Goal: Task Accomplishment & Management: Manage account settings

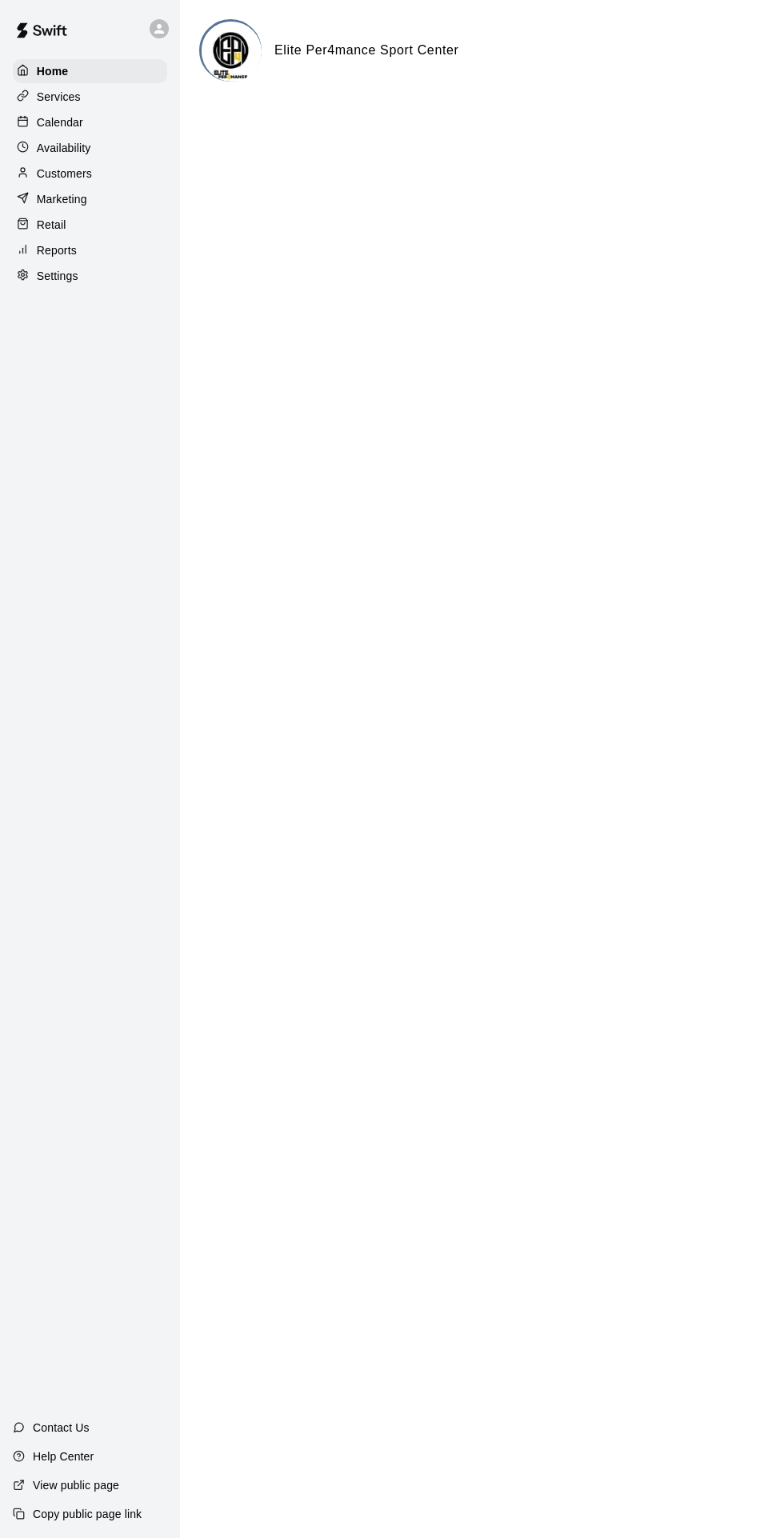
click at [75, 144] on p "Availability" at bounding box center [64, 147] width 54 height 16
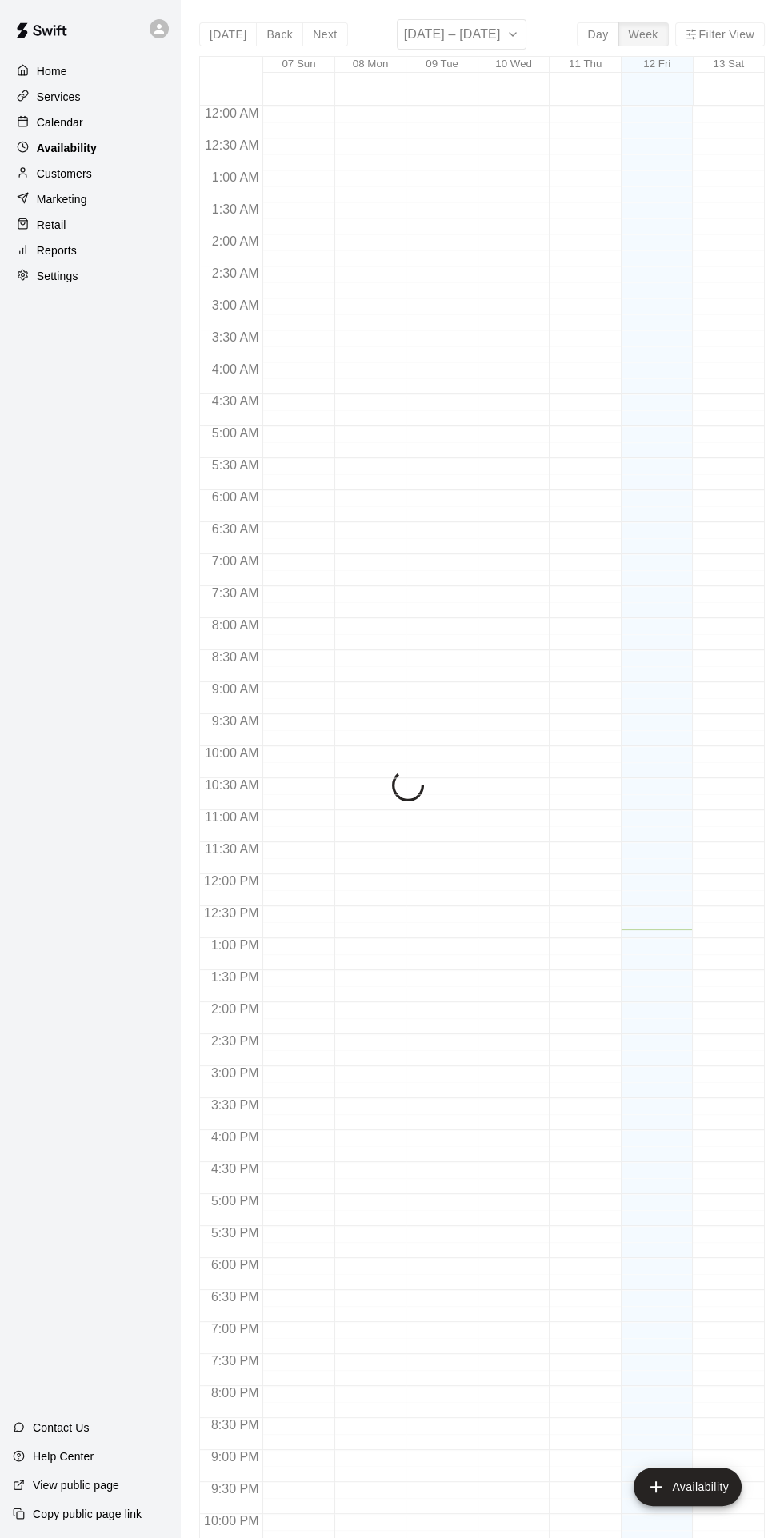
scroll to position [85, 0]
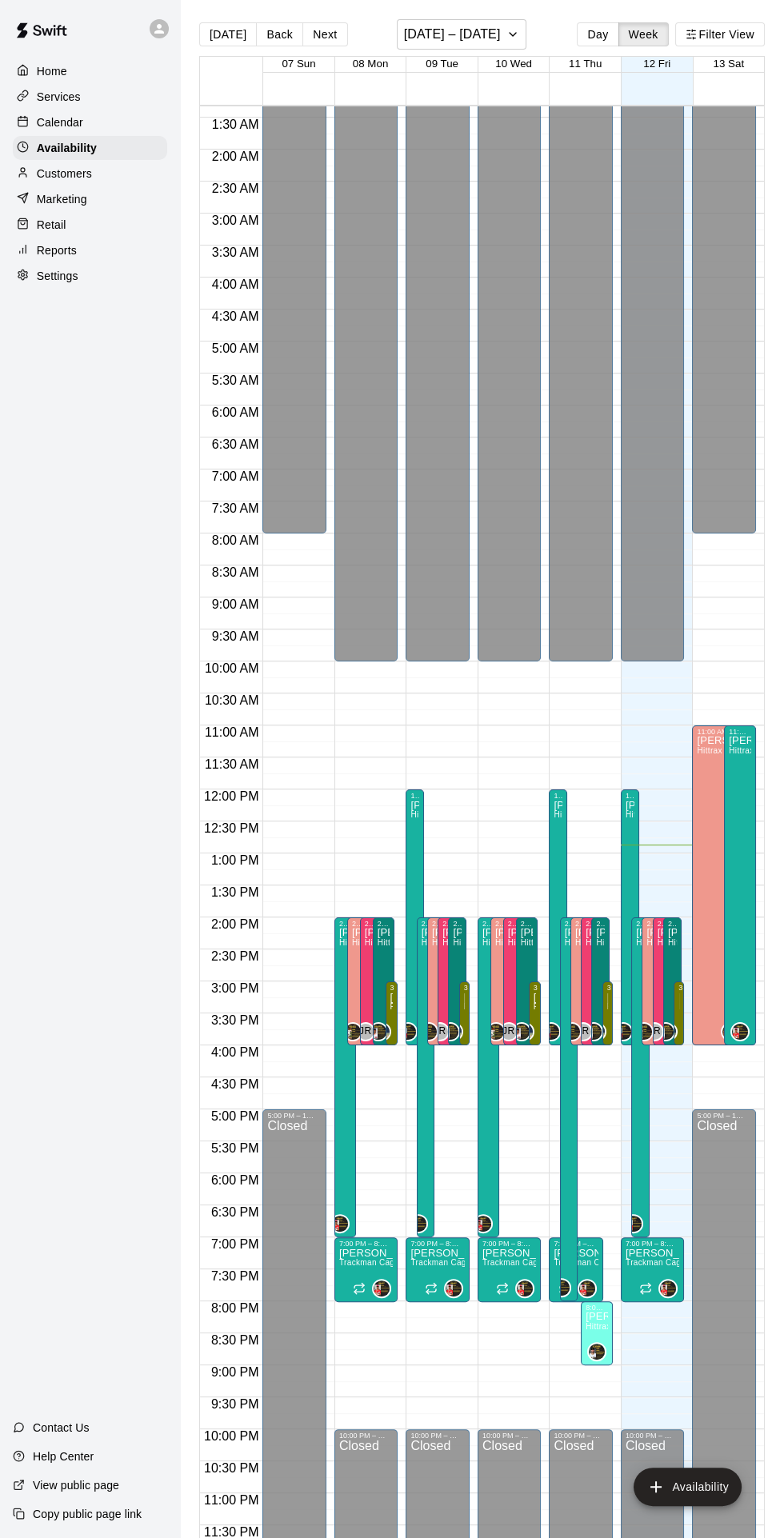
click at [73, 130] on div "Calendar" at bounding box center [89, 122] width 154 height 24
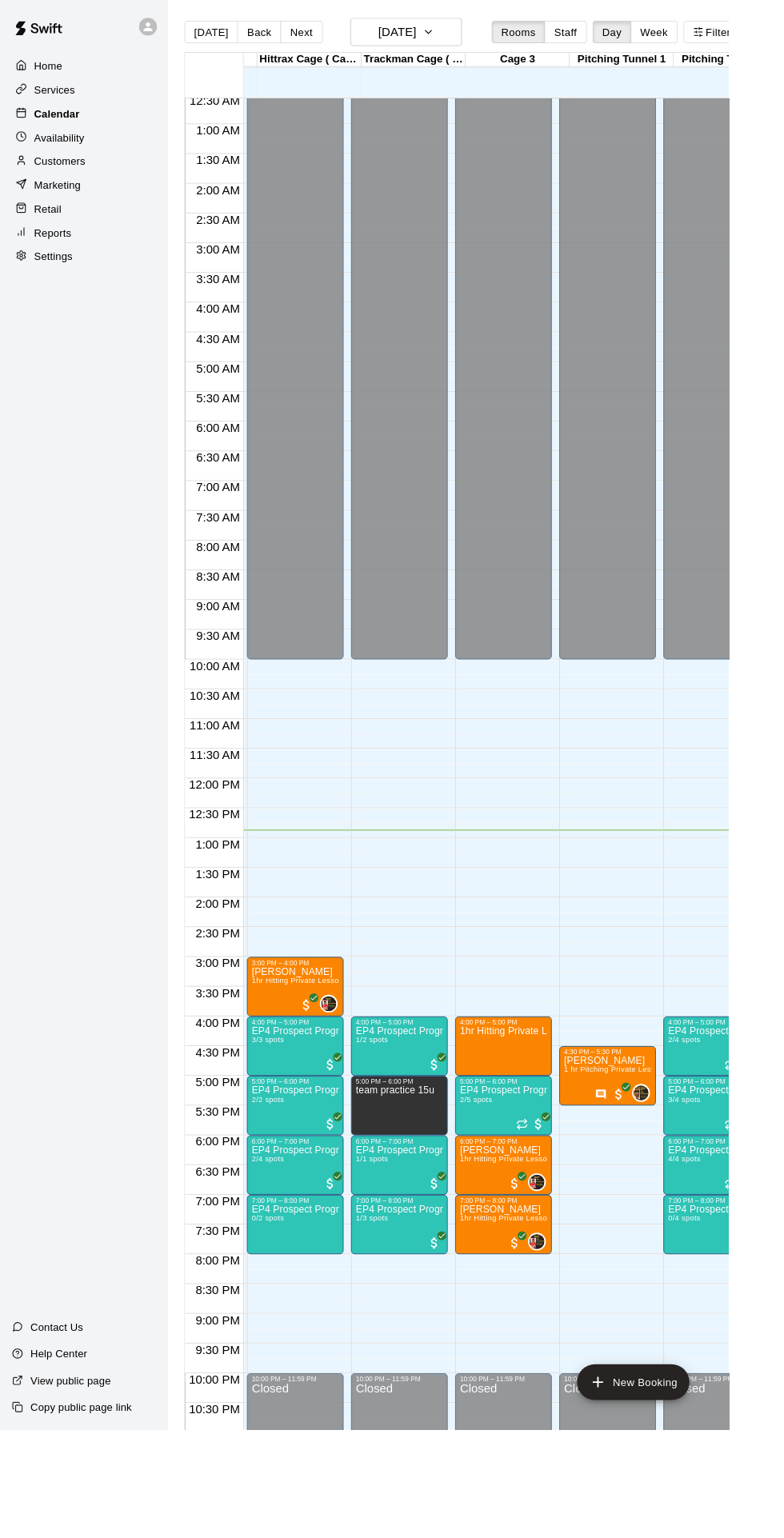
scroll to position [0, 108]
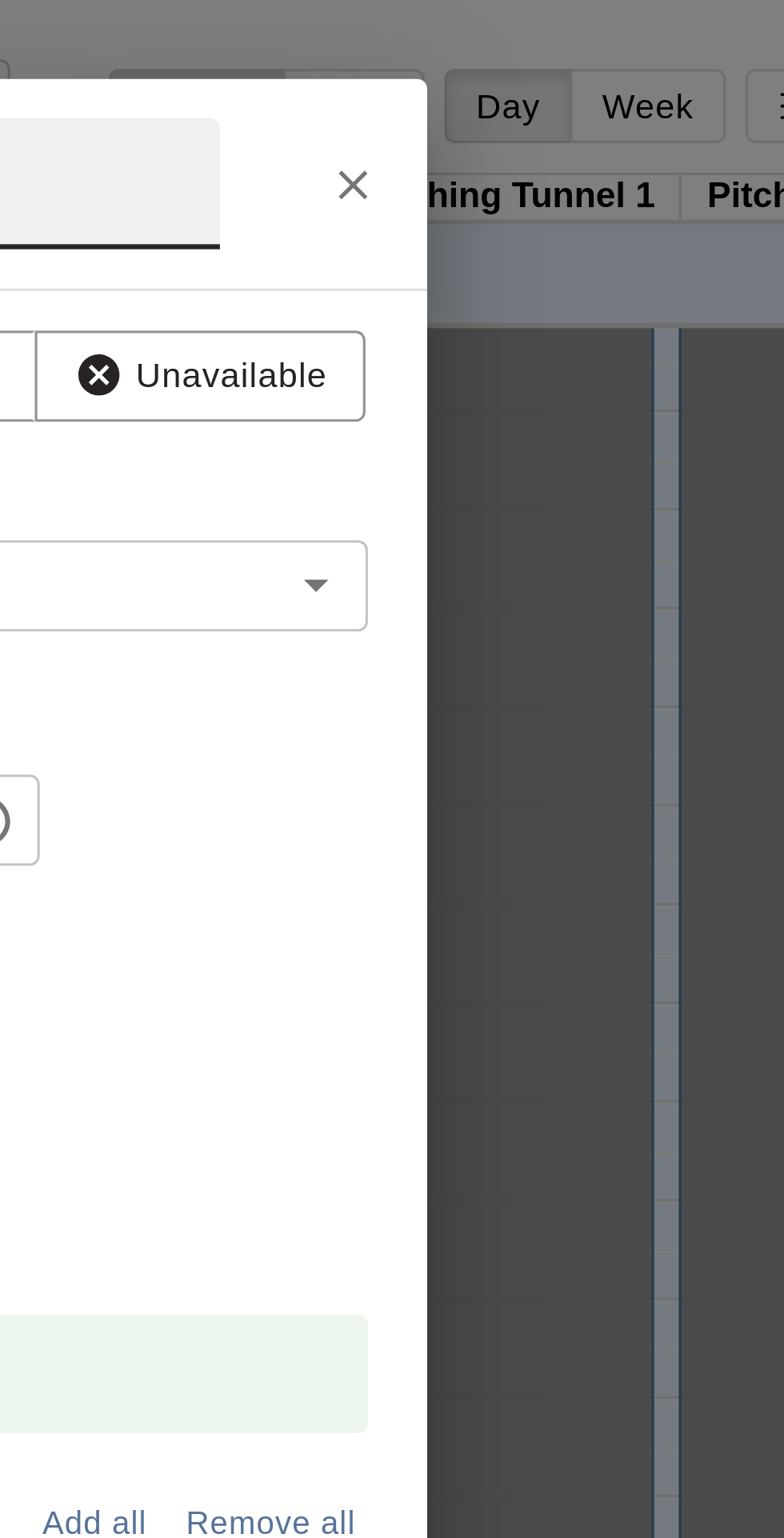
click at [616, 68] on icon "Close" at bounding box center [607, 60] width 16 height 16
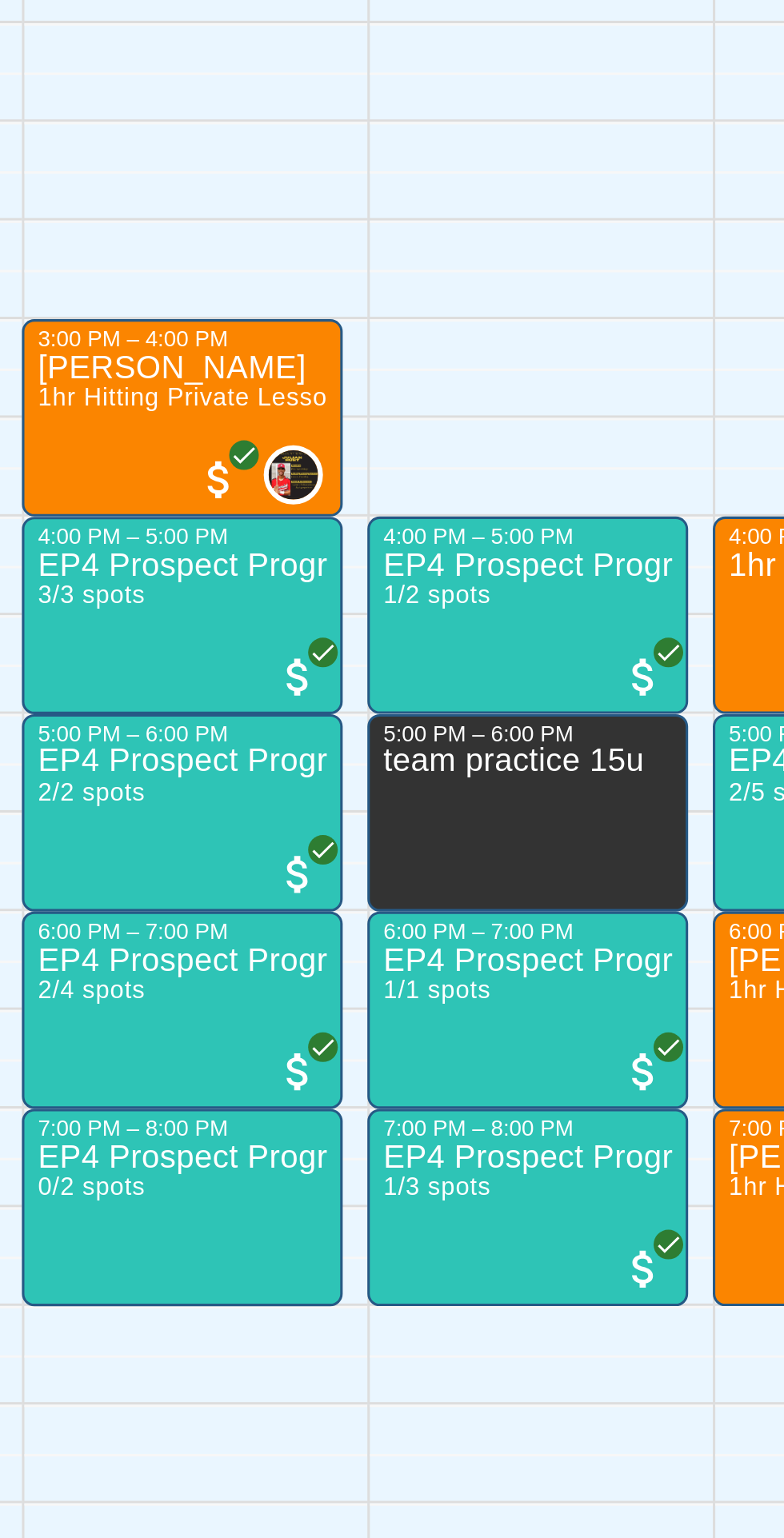
scroll to position [0, 0]
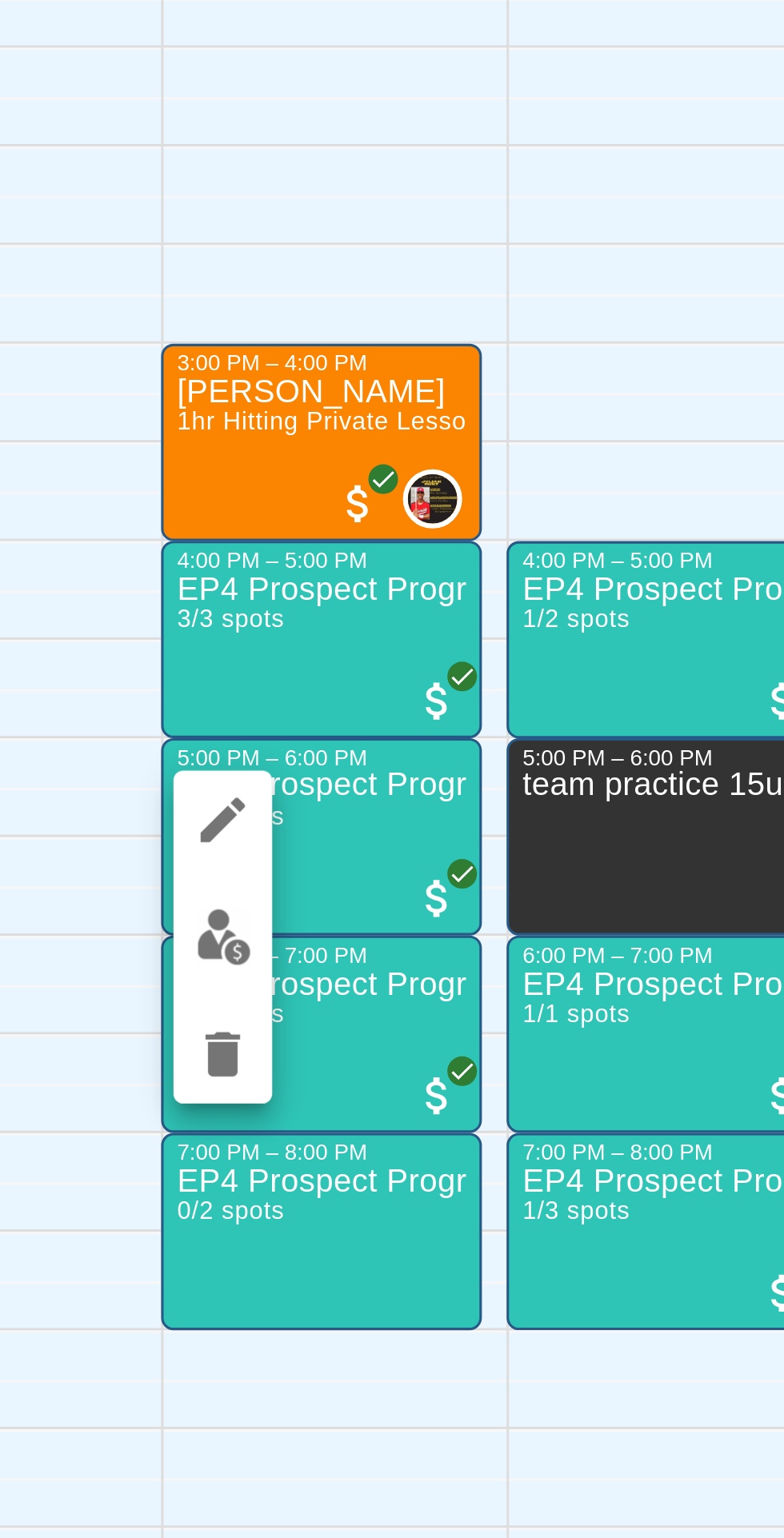
click at [392, 1136] on icon "edit" at bounding box center [392, 1135] width 14 height 14
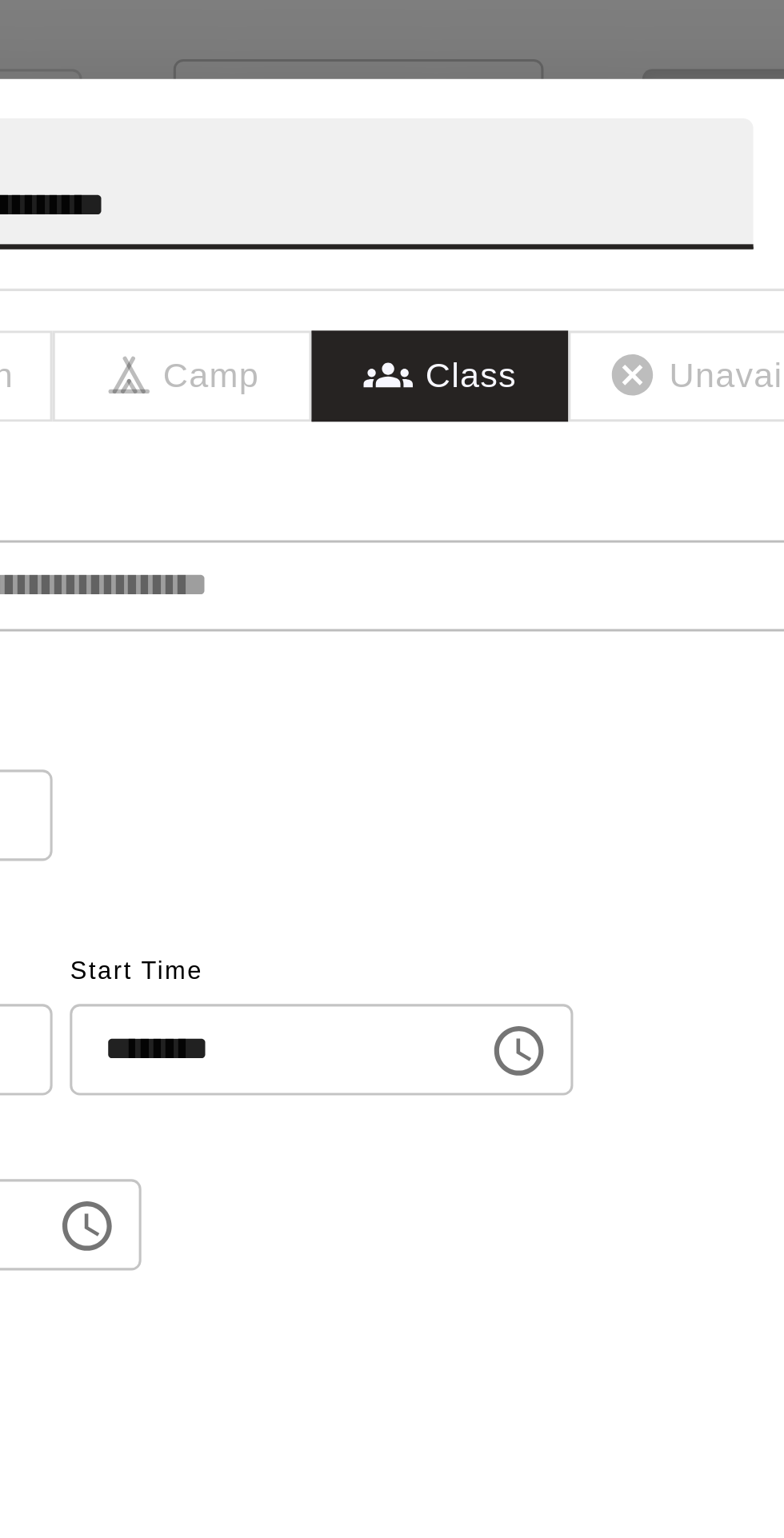
click at [471, 81] on input "**********" at bounding box center [368, 59] width 393 height 43
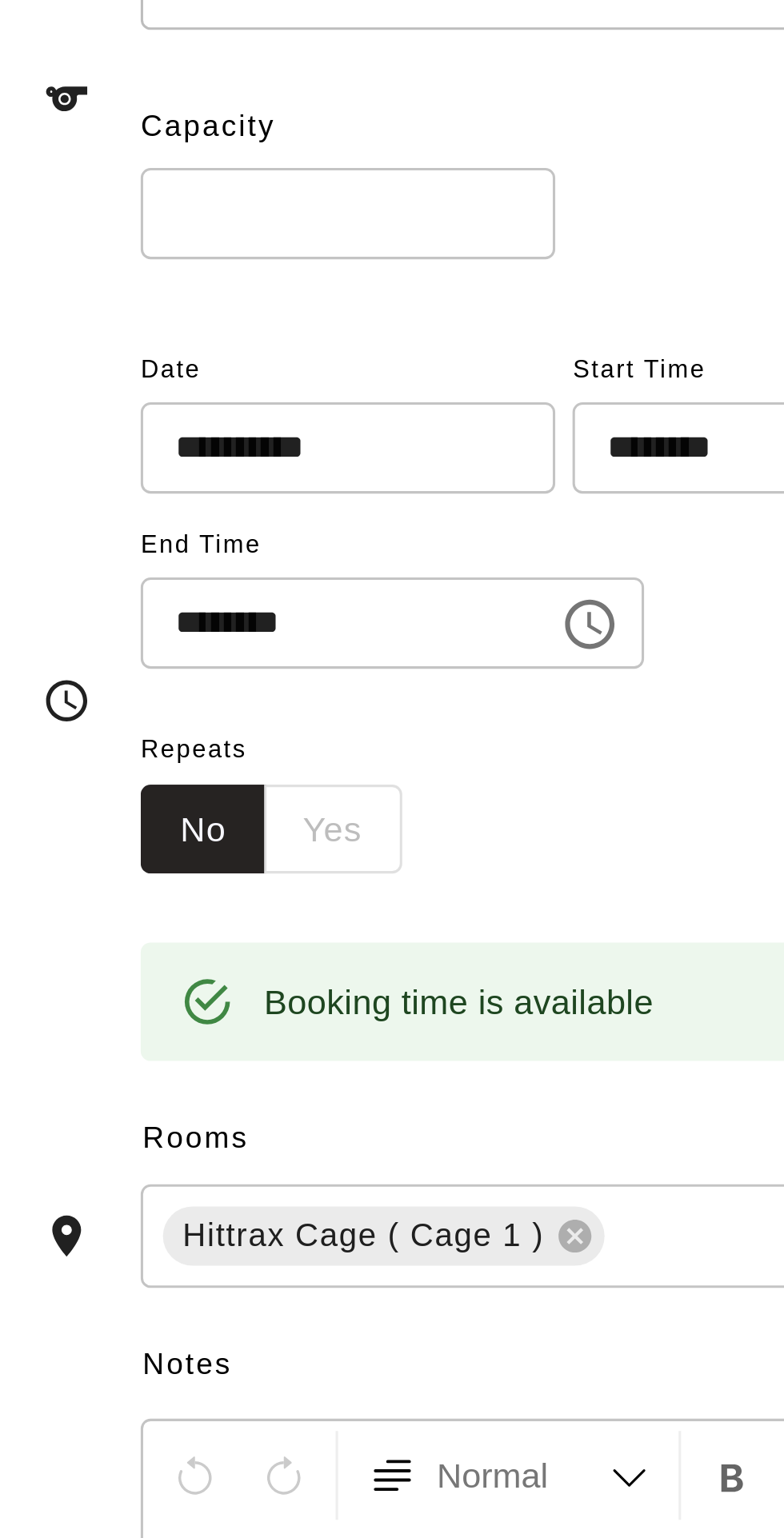
type input "**********"
click at [269, 279] on input "*" at bounding box center [270, 264] width 134 height 29
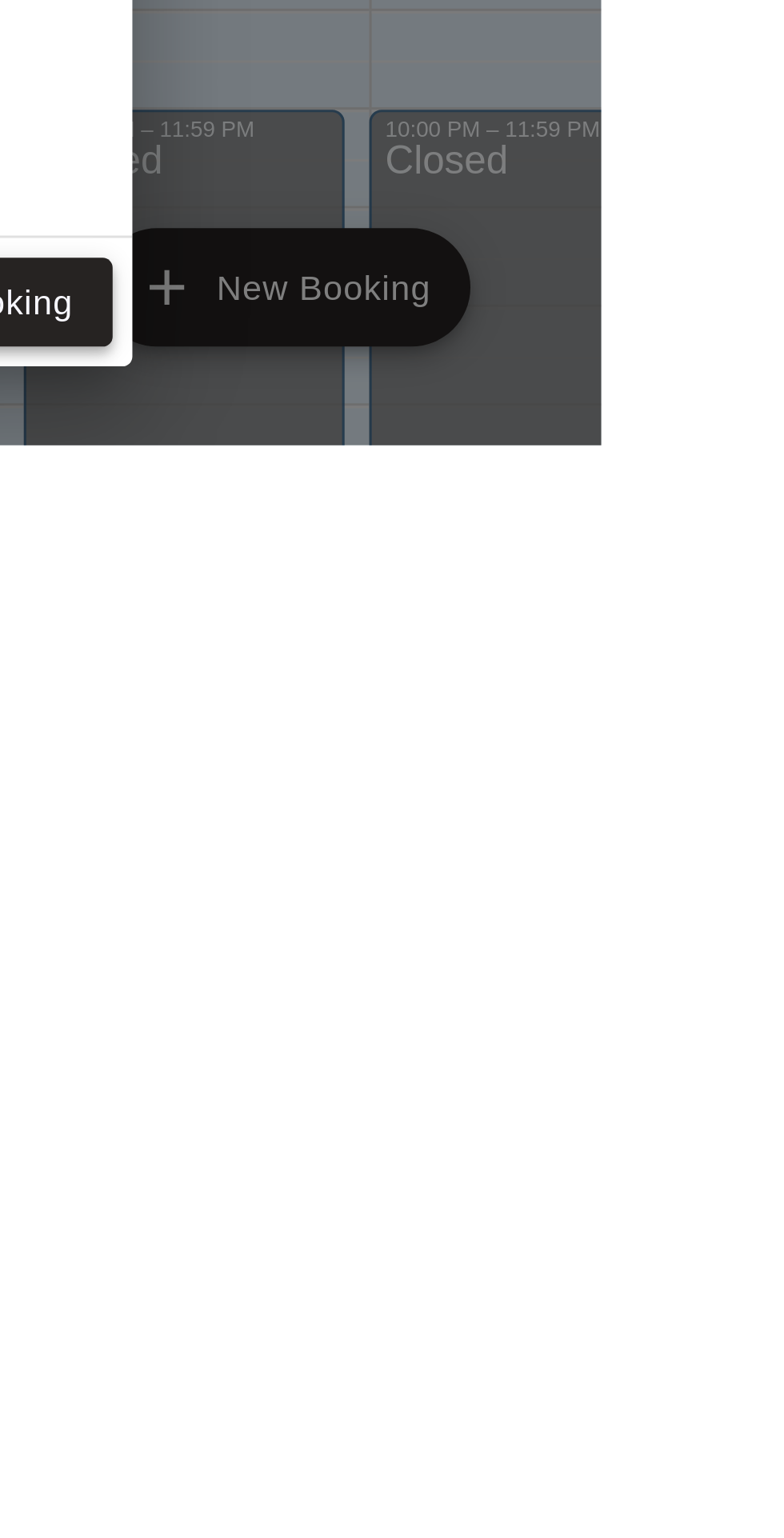
type input "*"
click at [625, 1507] on button "Save booking" at bounding box center [576, 1491] width 98 height 29
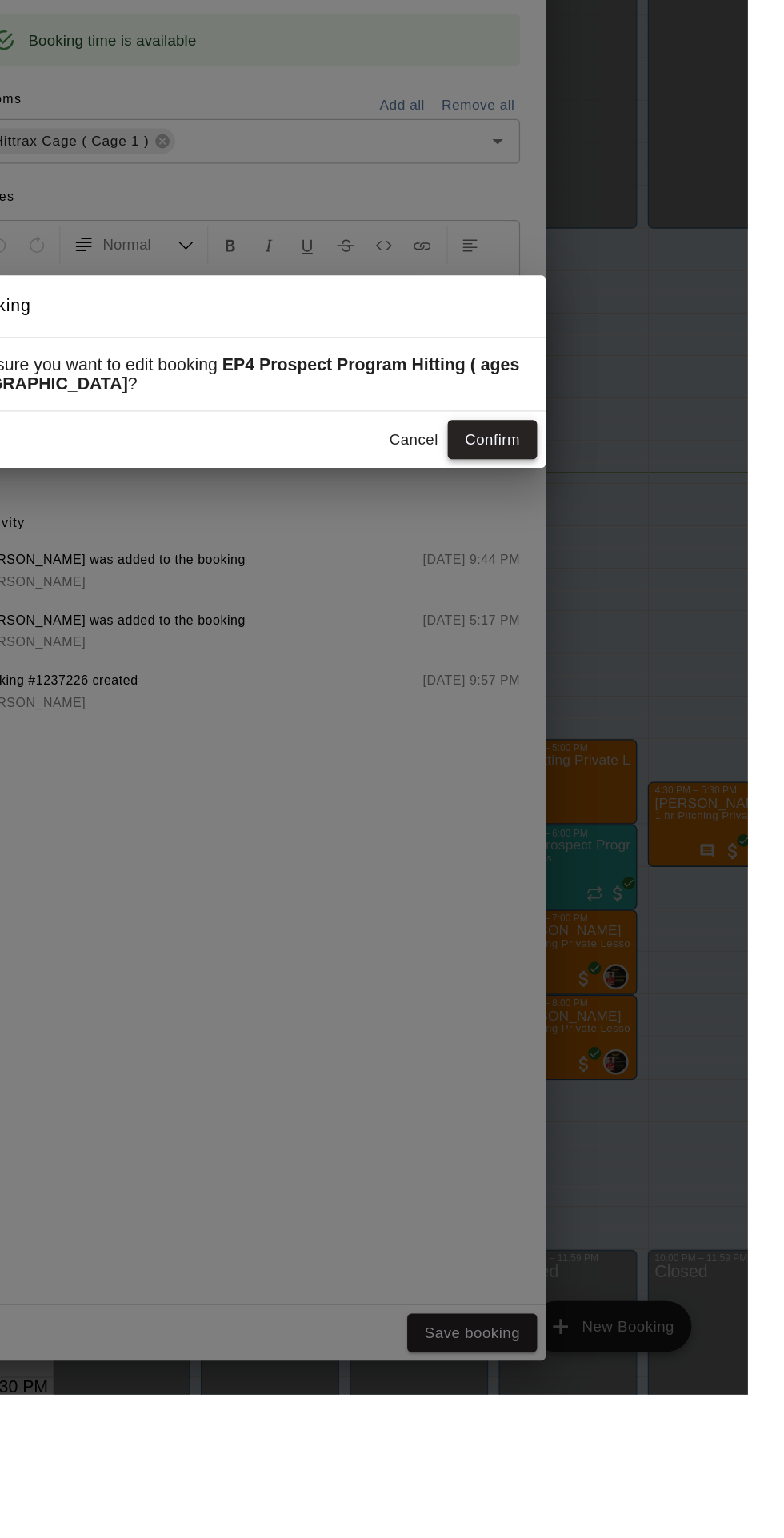
click at [625, 835] on button "Confirm" at bounding box center [591, 819] width 67 height 29
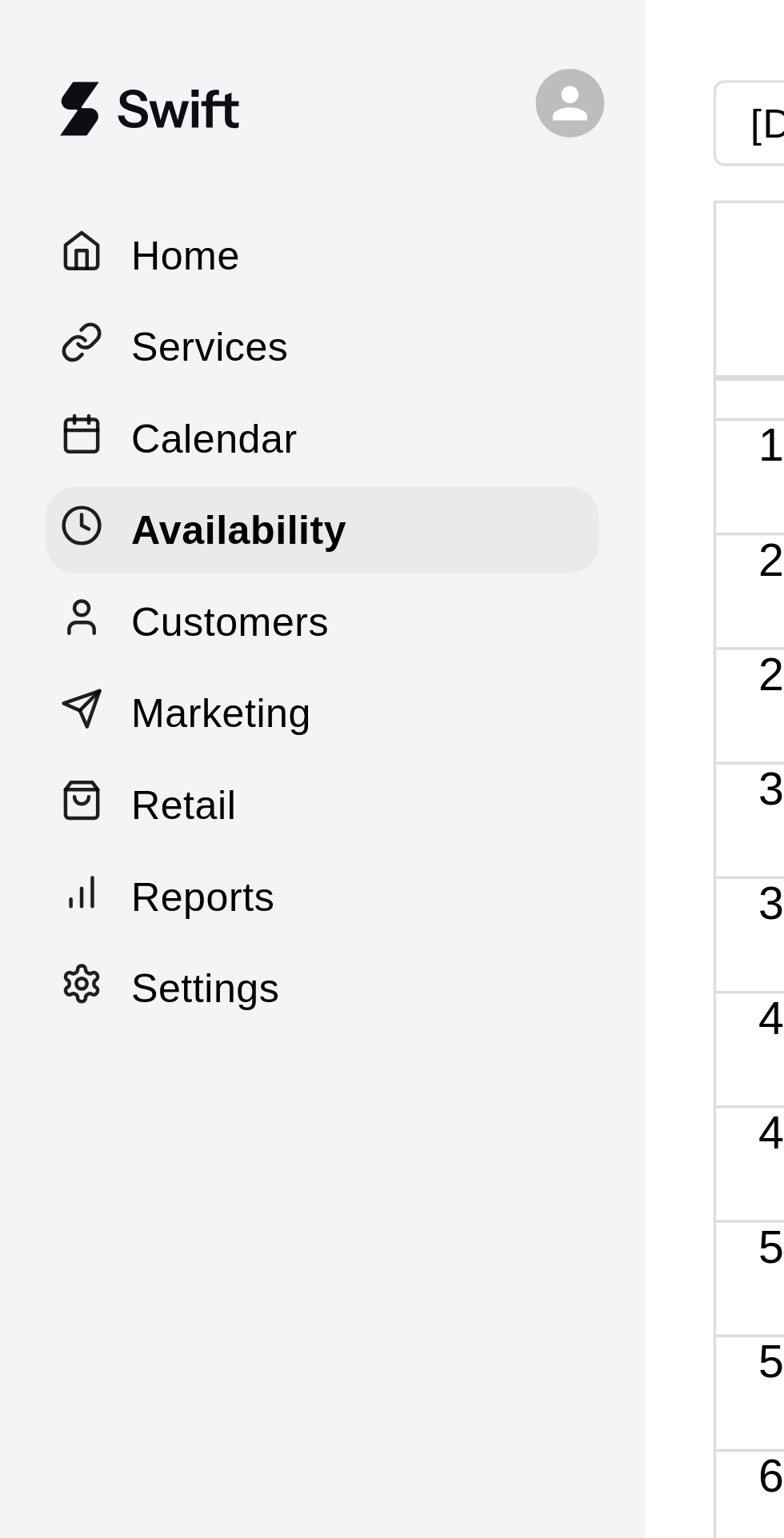
click at [71, 125] on p "Calendar" at bounding box center [60, 122] width 47 height 16
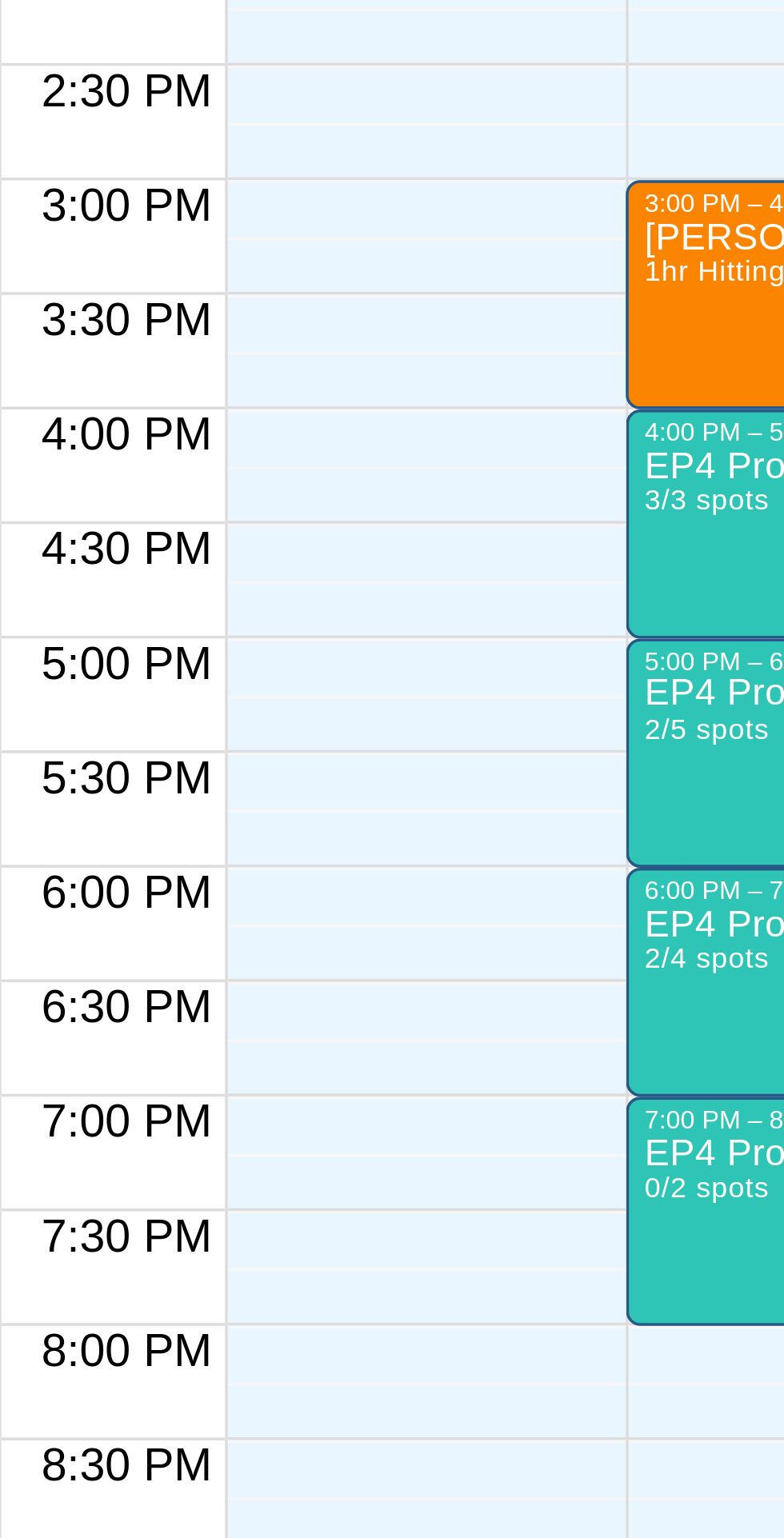
scroll to position [85, 101]
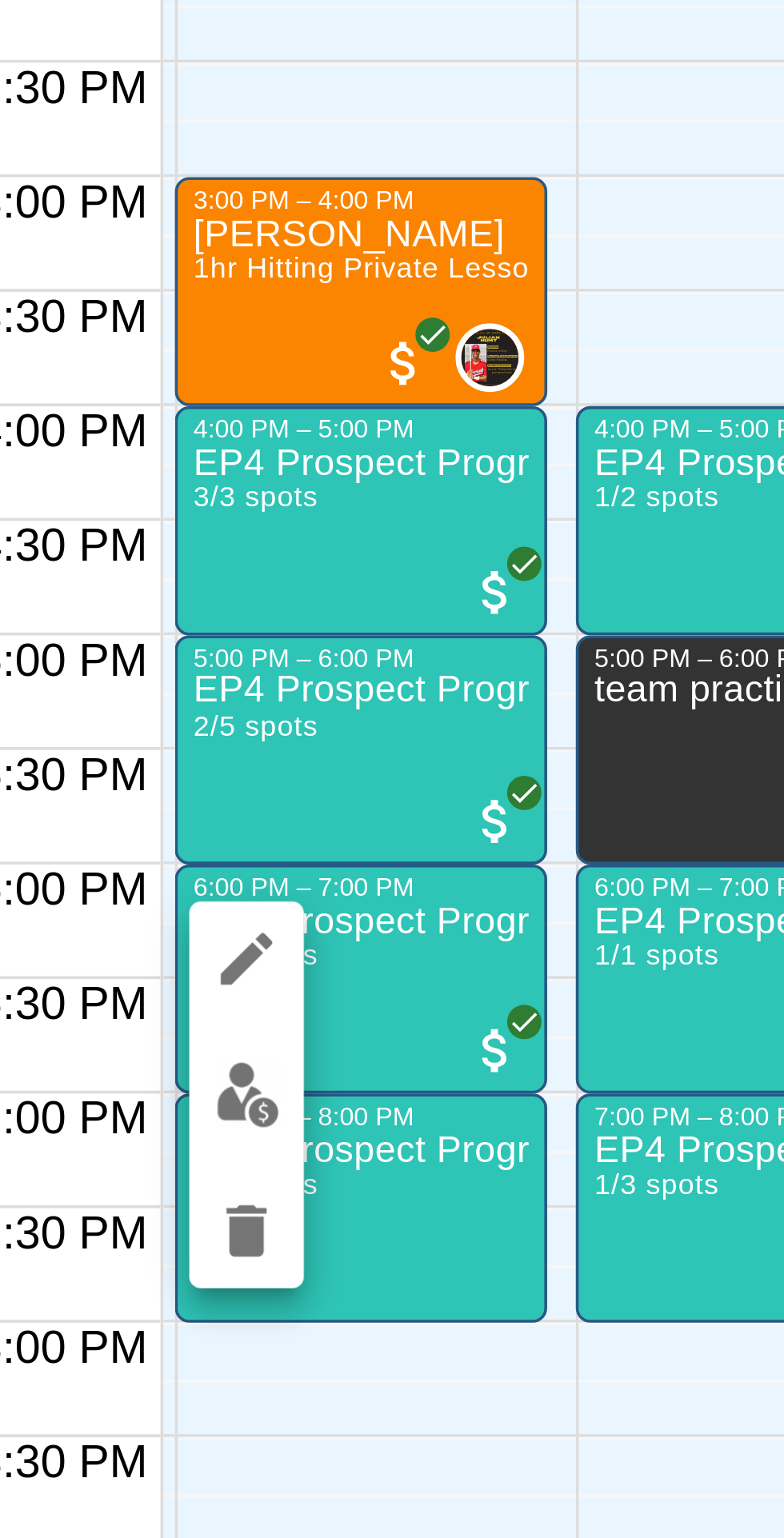
click at [285, 1244] on img "edit" at bounding box center [285, 1237] width 18 height 18
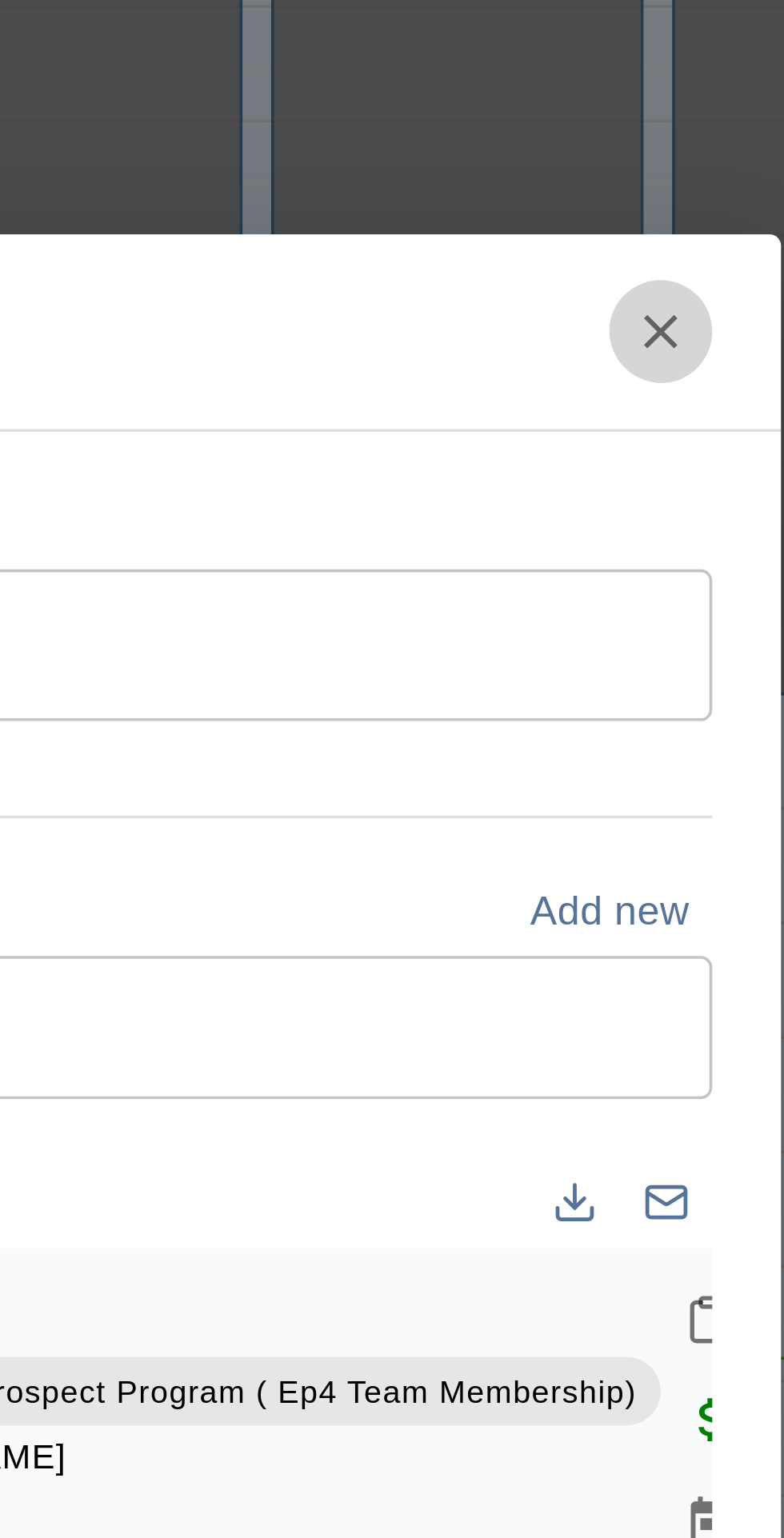
click at [606, 567] on icon "Close" at bounding box center [598, 560] width 16 height 16
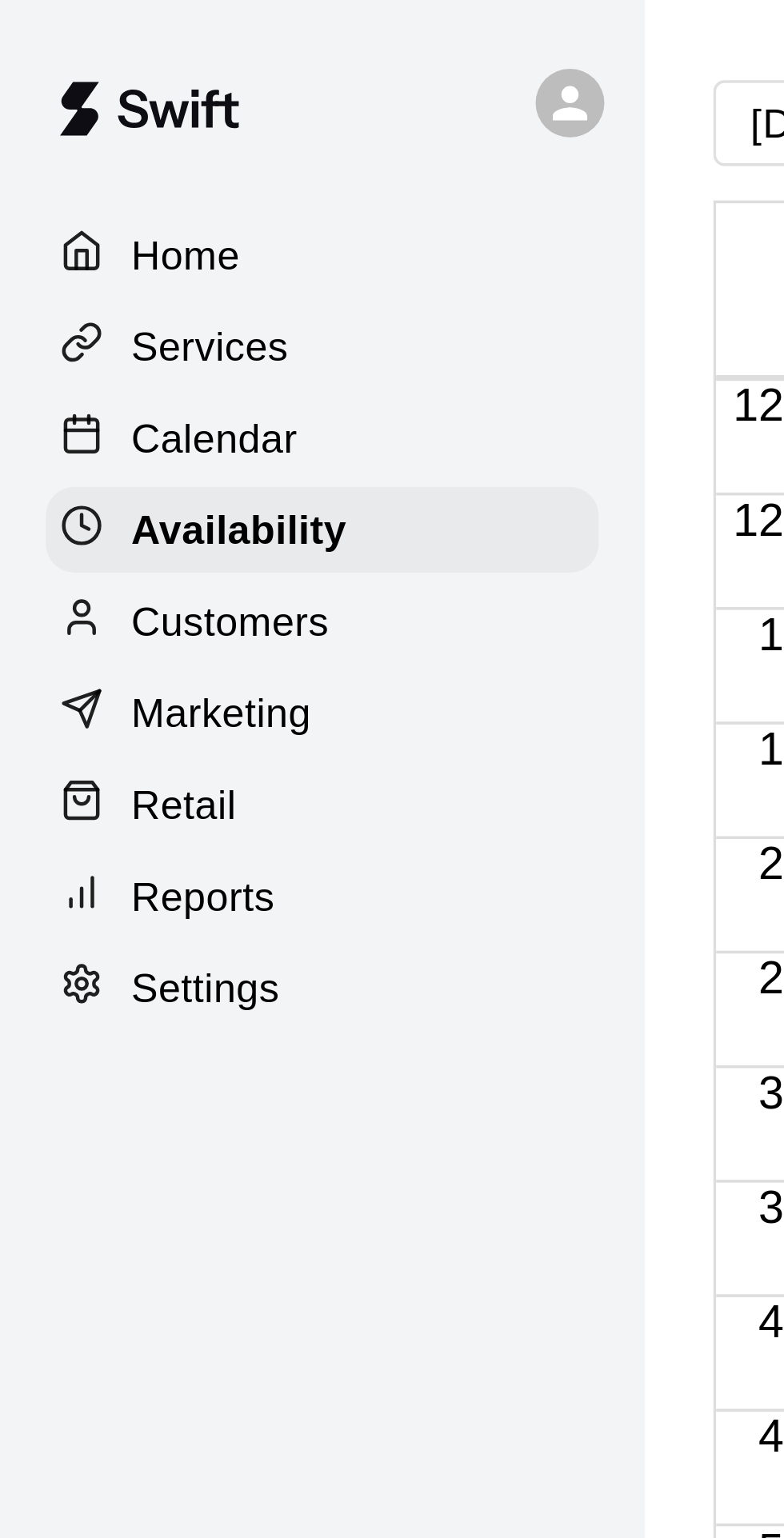
scroll to position [85, 0]
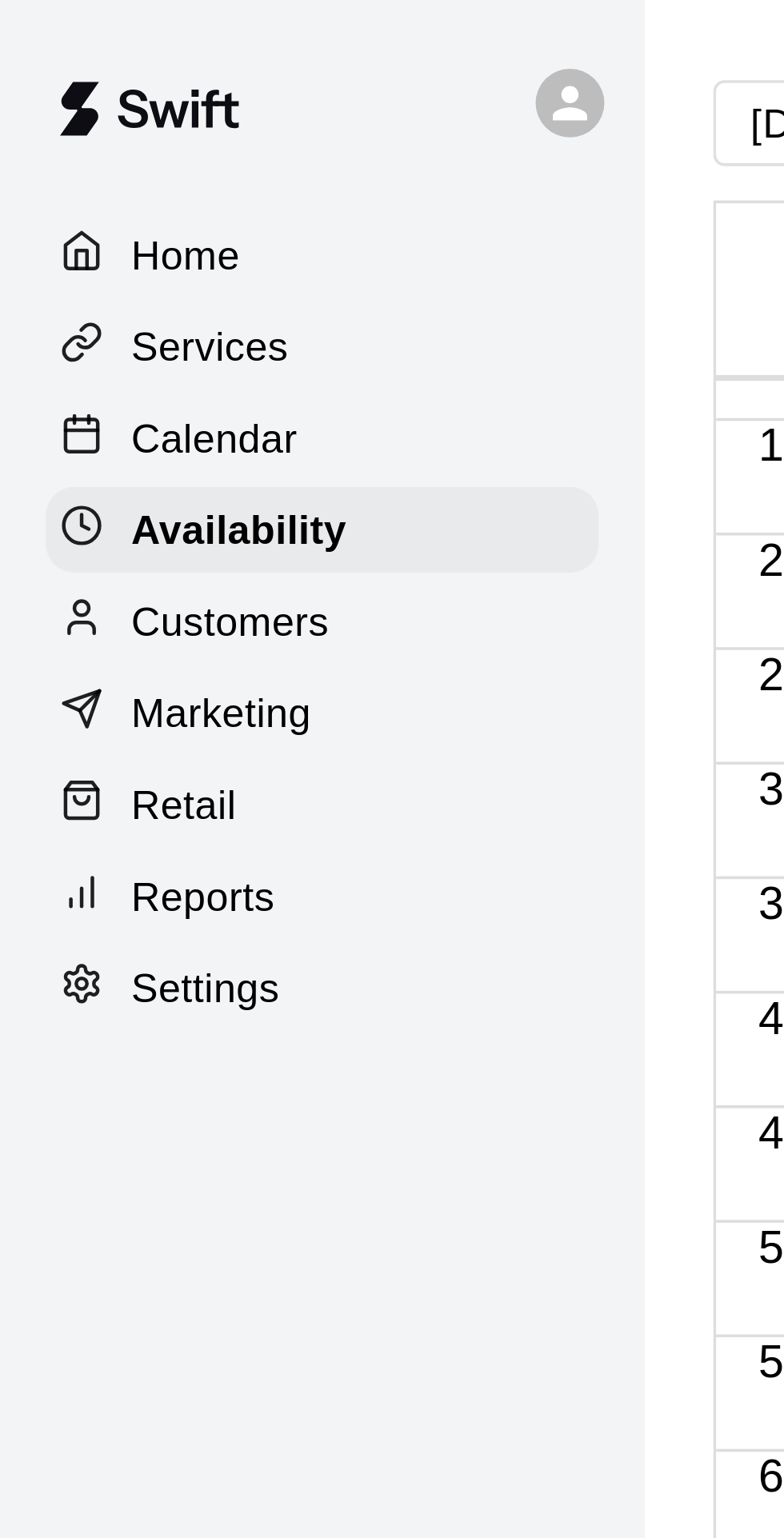
click at [71, 121] on p "Calendar" at bounding box center [60, 122] width 47 height 16
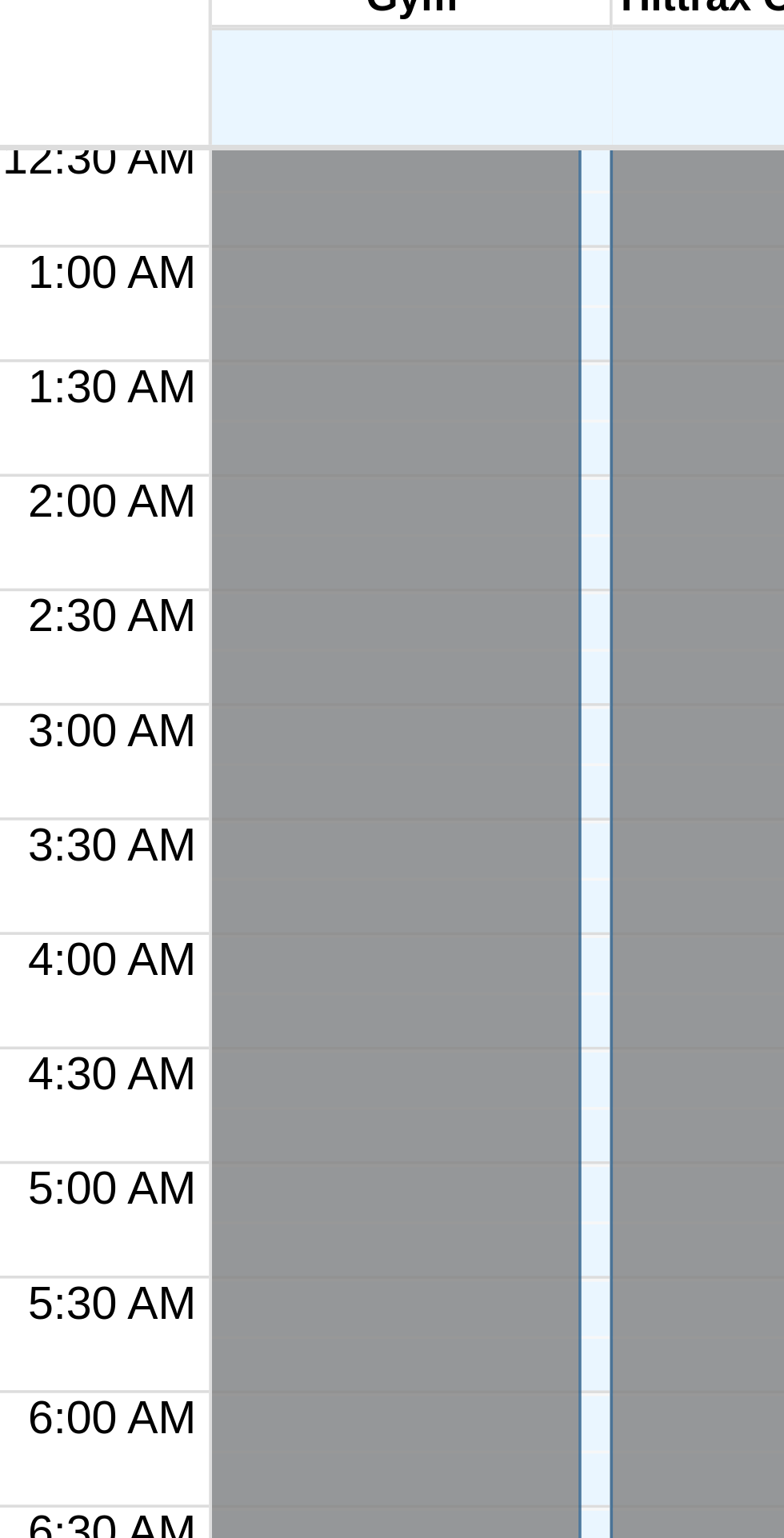
scroll to position [85, 0]
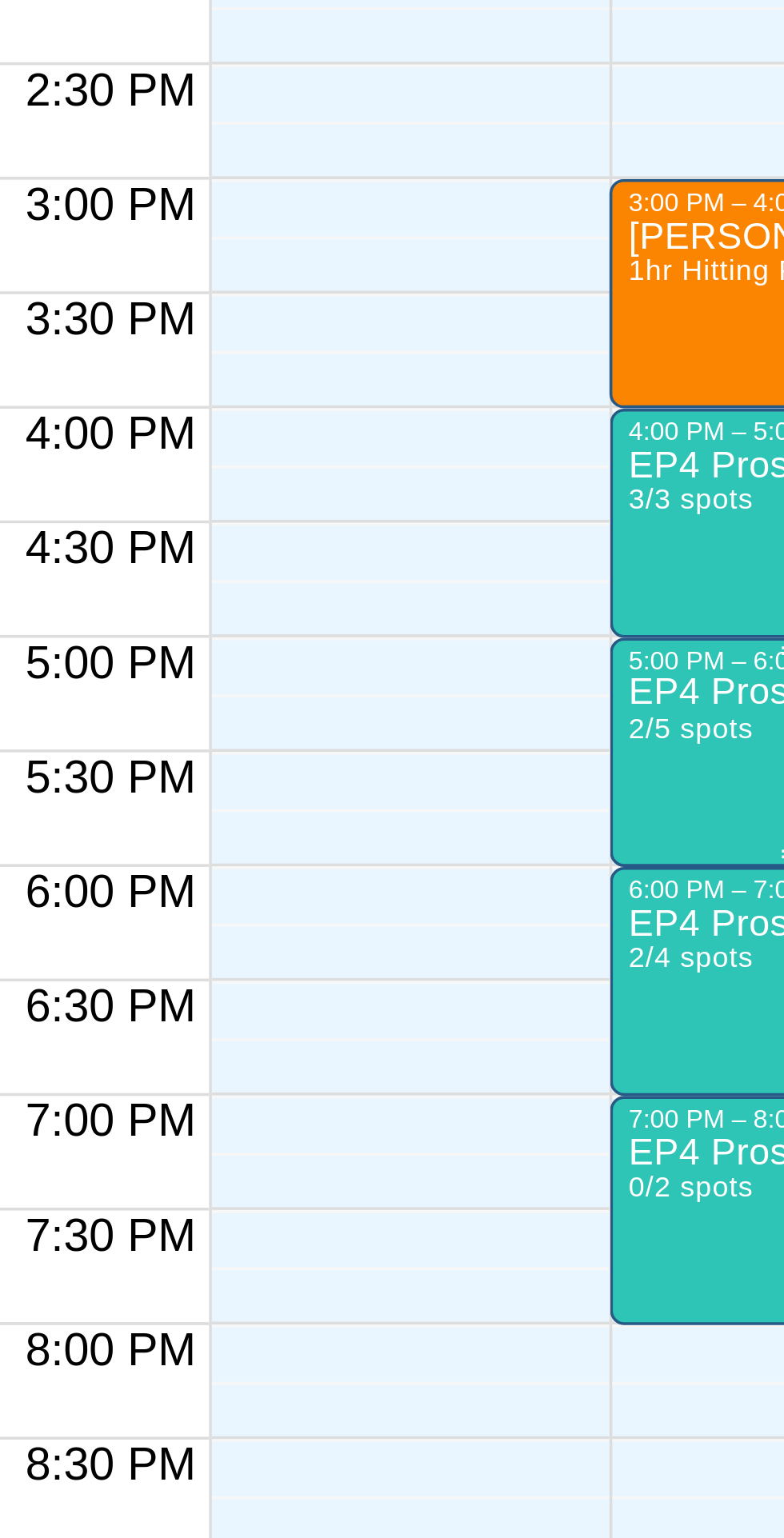
click at [392, 1135] on span "2/5 spots" at bounding box center [395, 1134] width 35 height 9
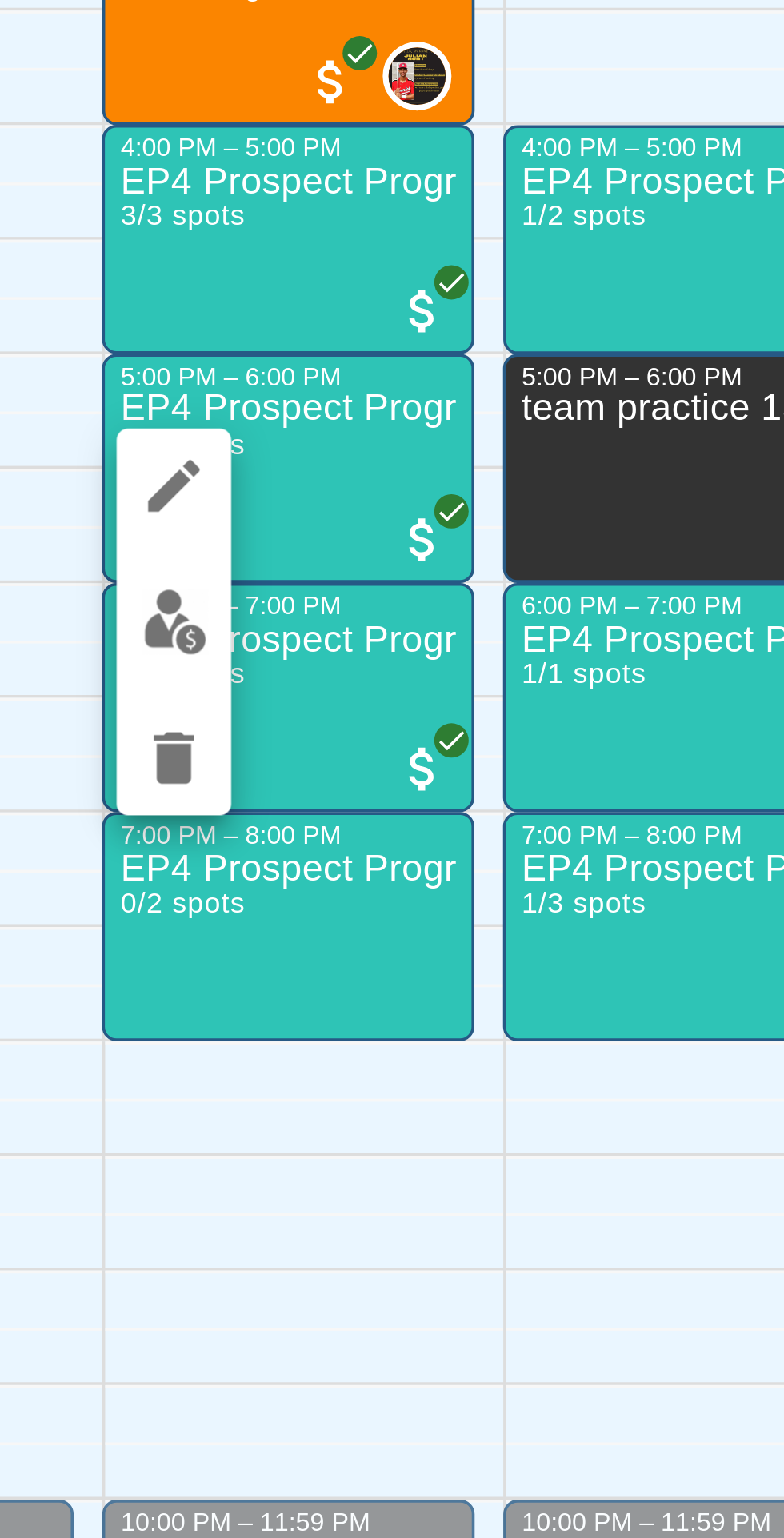
click at [393, 1148] on icon "edit" at bounding box center [393, 1146] width 19 height 19
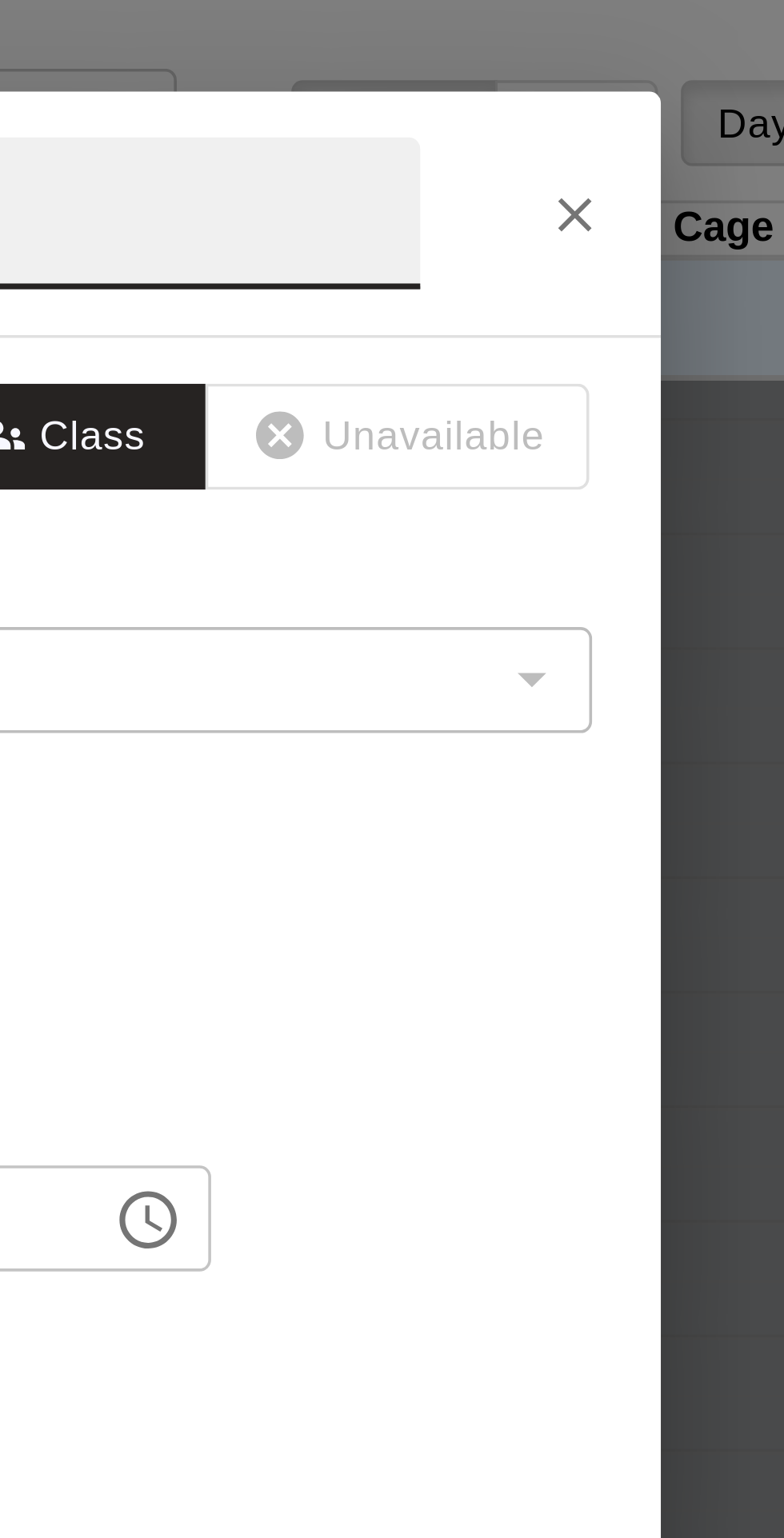
click at [616, 68] on icon "Close" at bounding box center [607, 60] width 16 height 16
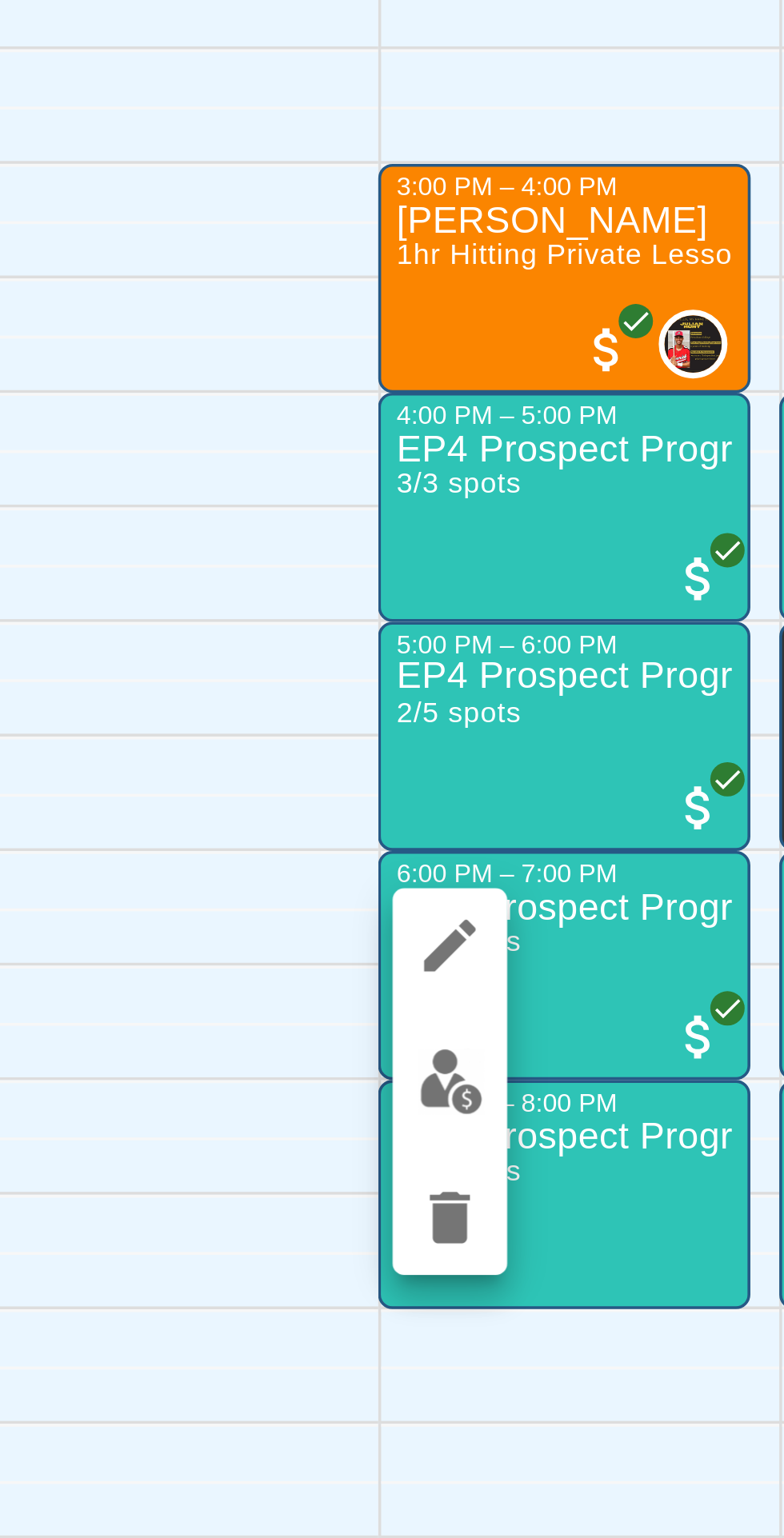
click at [395, 1202] on icon "edit" at bounding box center [393, 1200] width 19 height 19
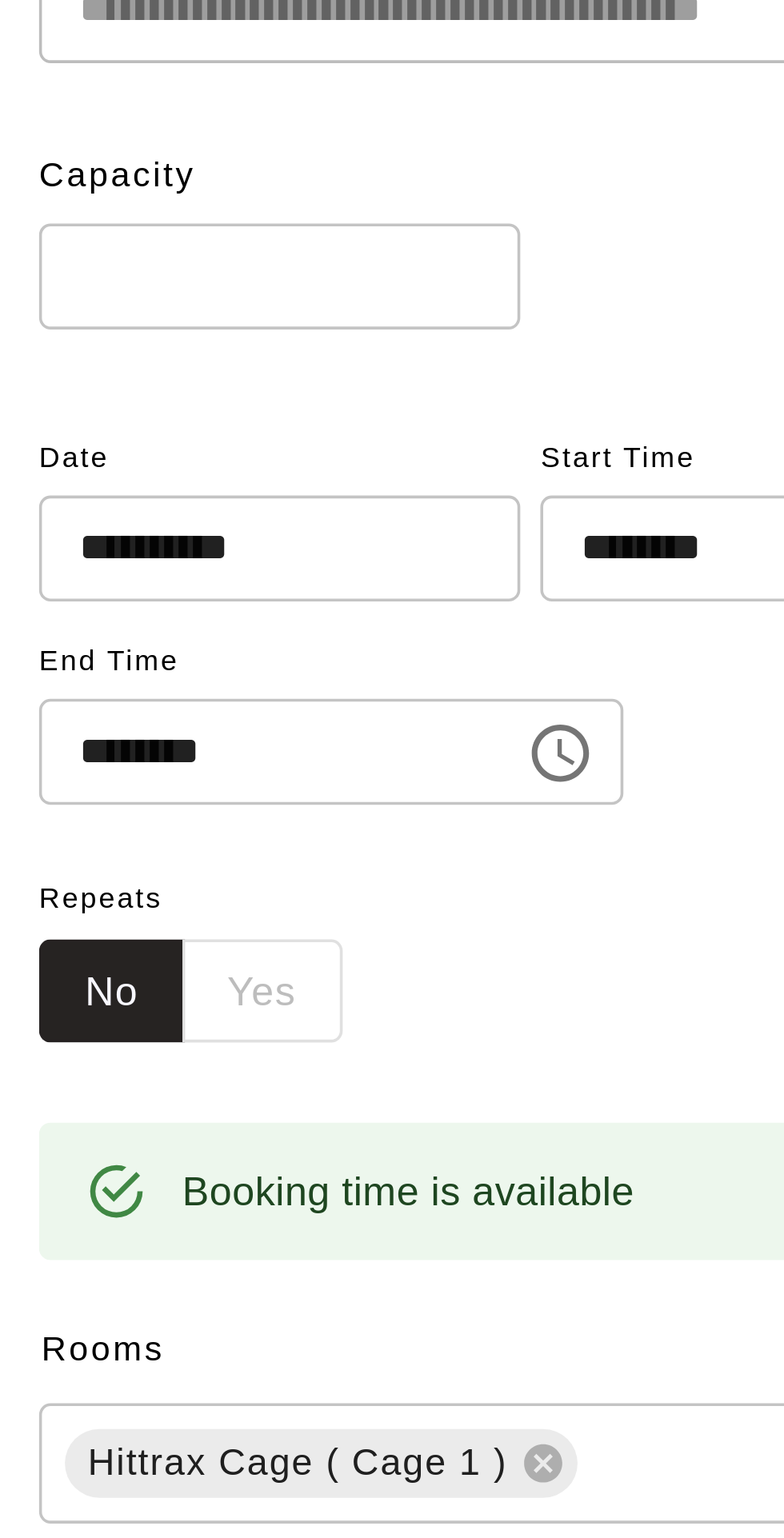
click at [290, 279] on input "*" at bounding box center [270, 264] width 134 height 29
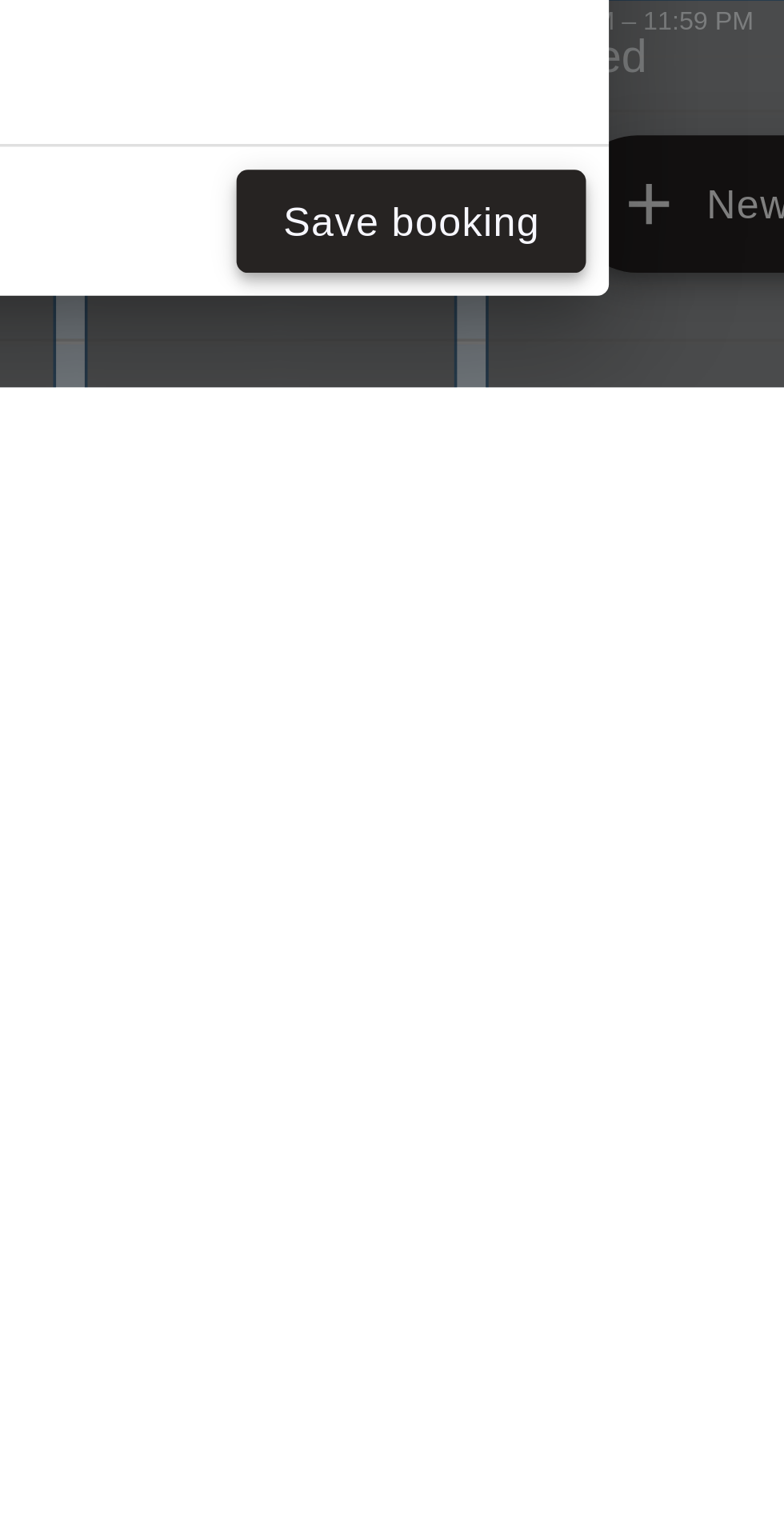
type input "*"
click at [619, 1507] on button "Save booking" at bounding box center [576, 1491] width 98 height 29
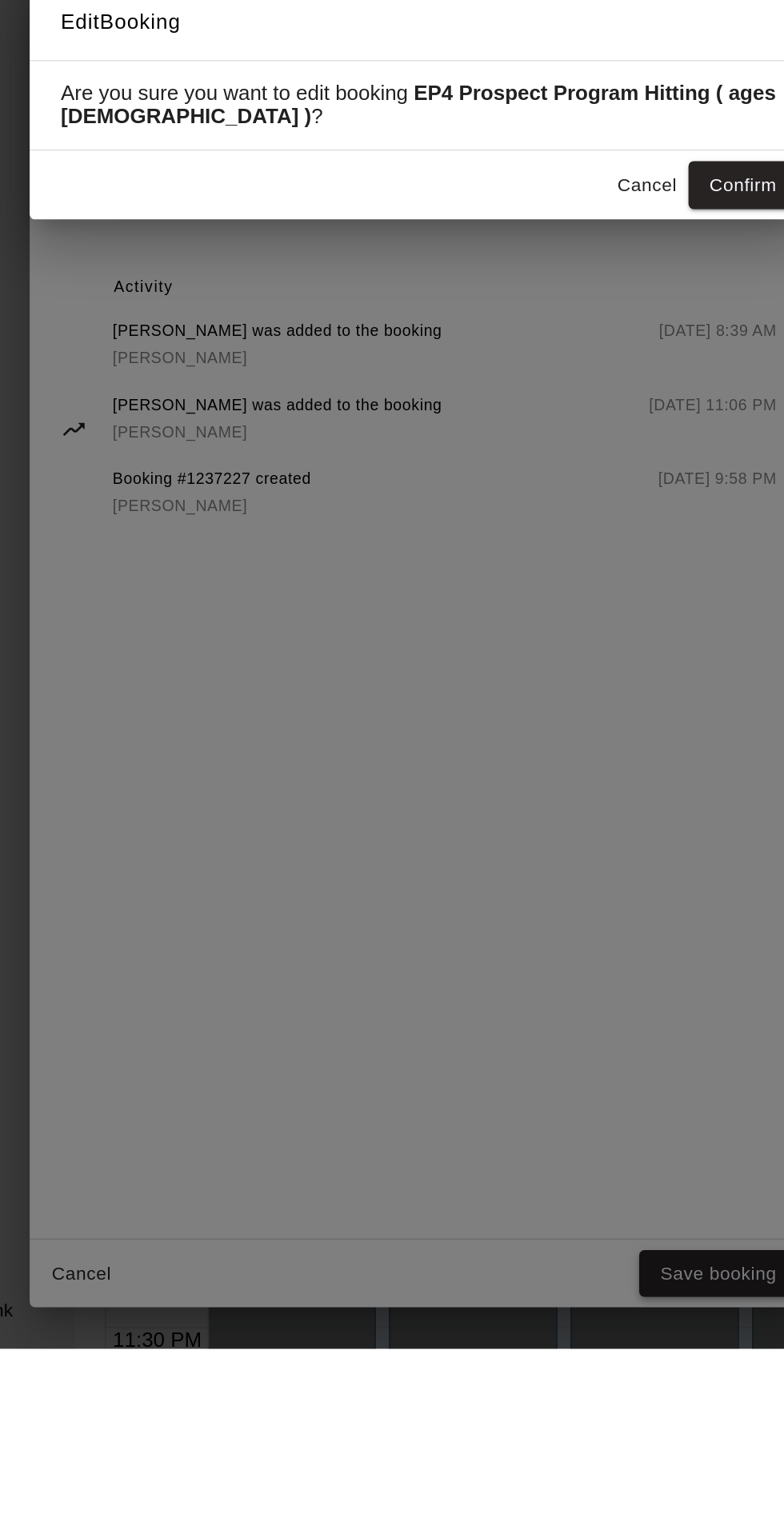
scroll to position [0, 0]
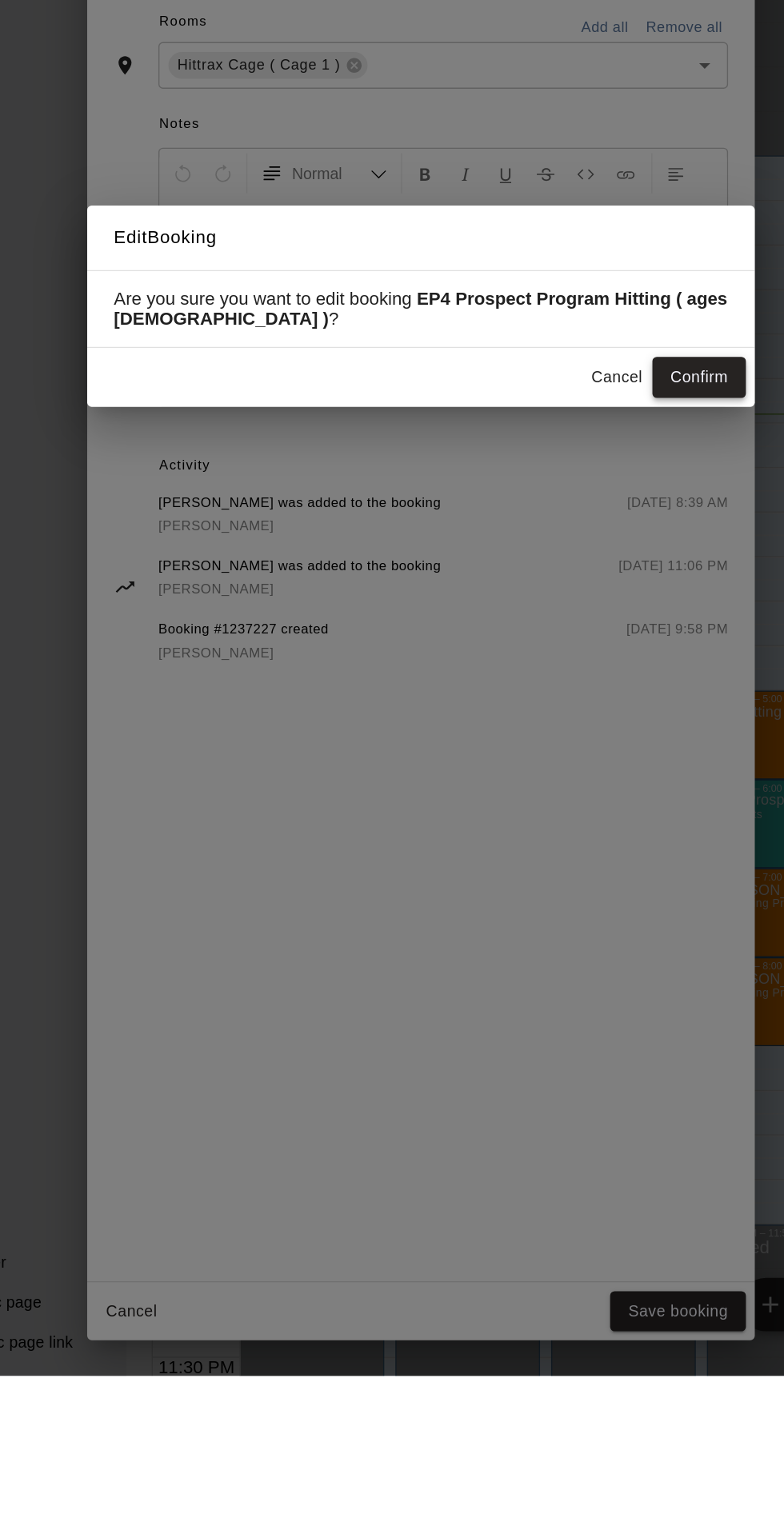
click at [620, 835] on button "Confirm" at bounding box center [591, 819] width 67 height 29
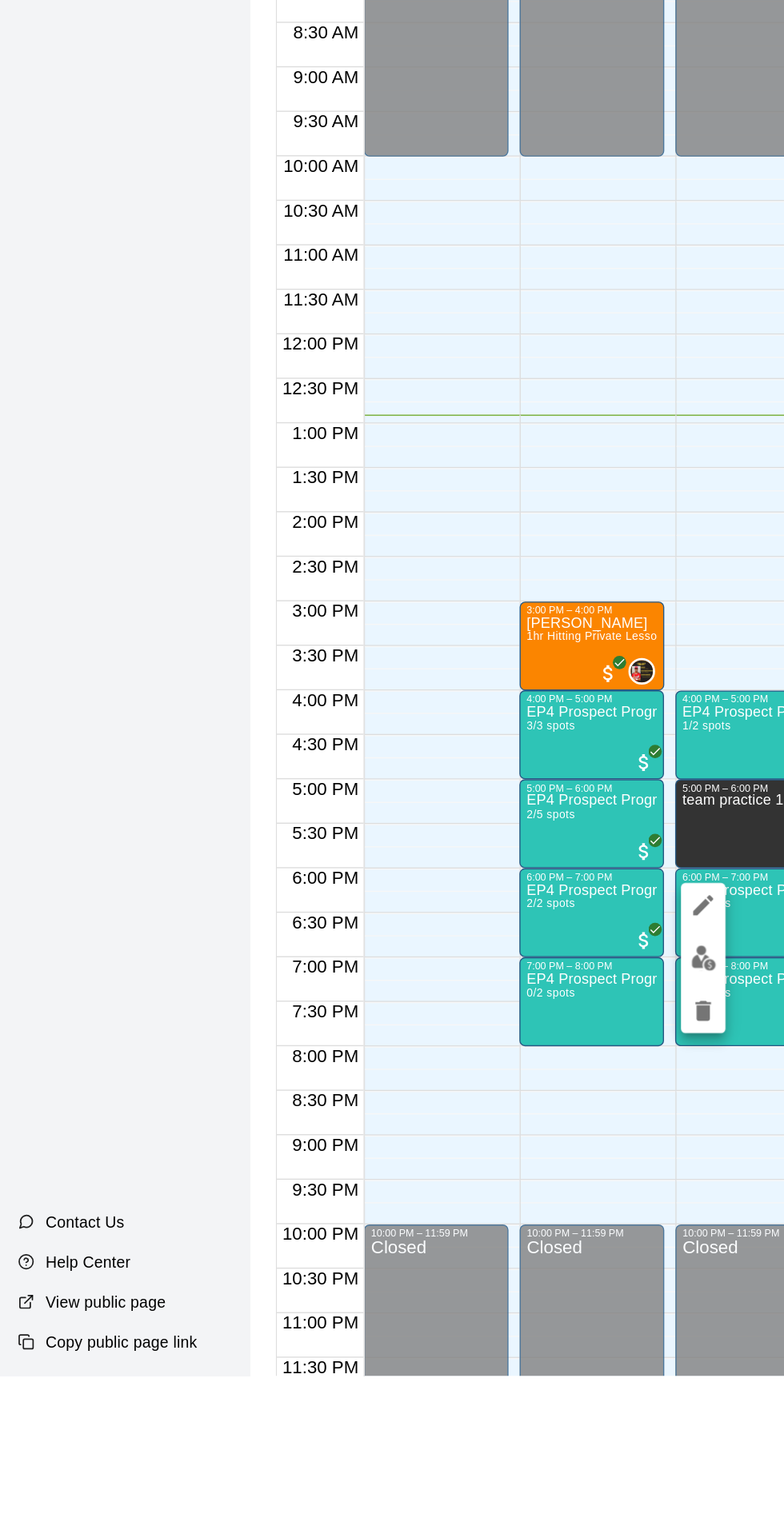
click at [507, 1204] on icon "edit" at bounding box center [506, 1200] width 19 height 19
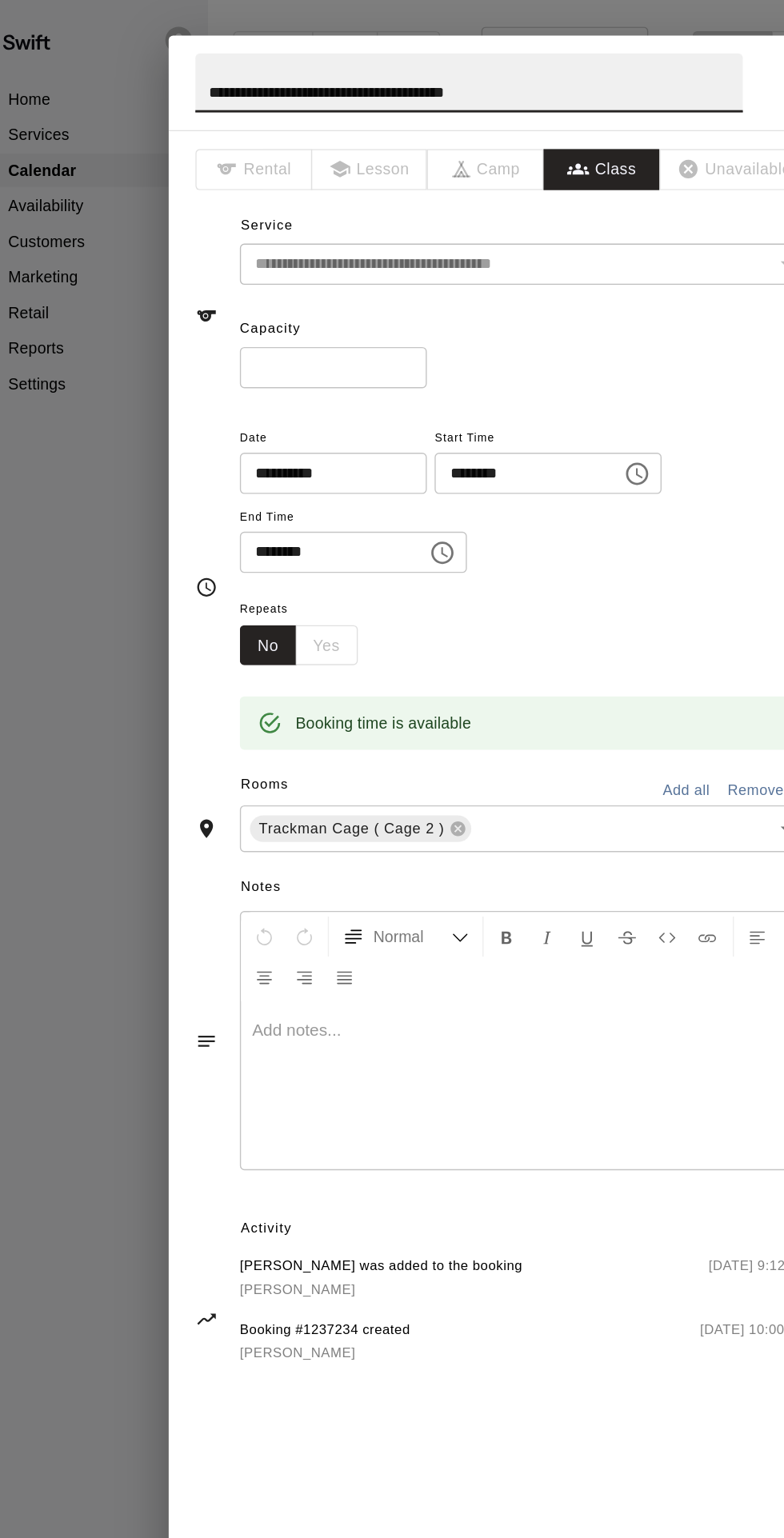
click at [300, 279] on input "*" at bounding box center [270, 264] width 134 height 29
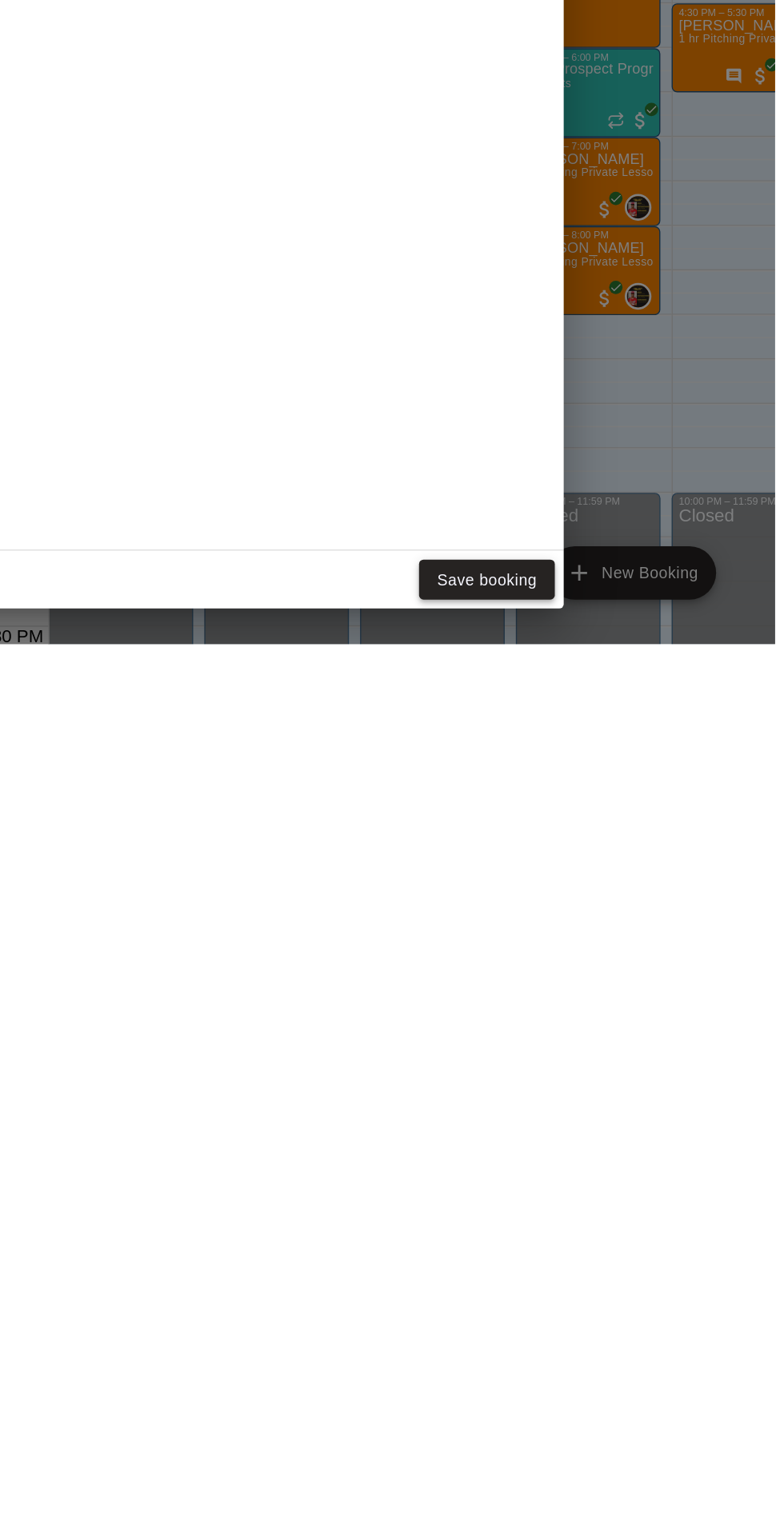
type input "*"
click at [619, 1507] on button "Save booking" at bounding box center [576, 1491] width 98 height 29
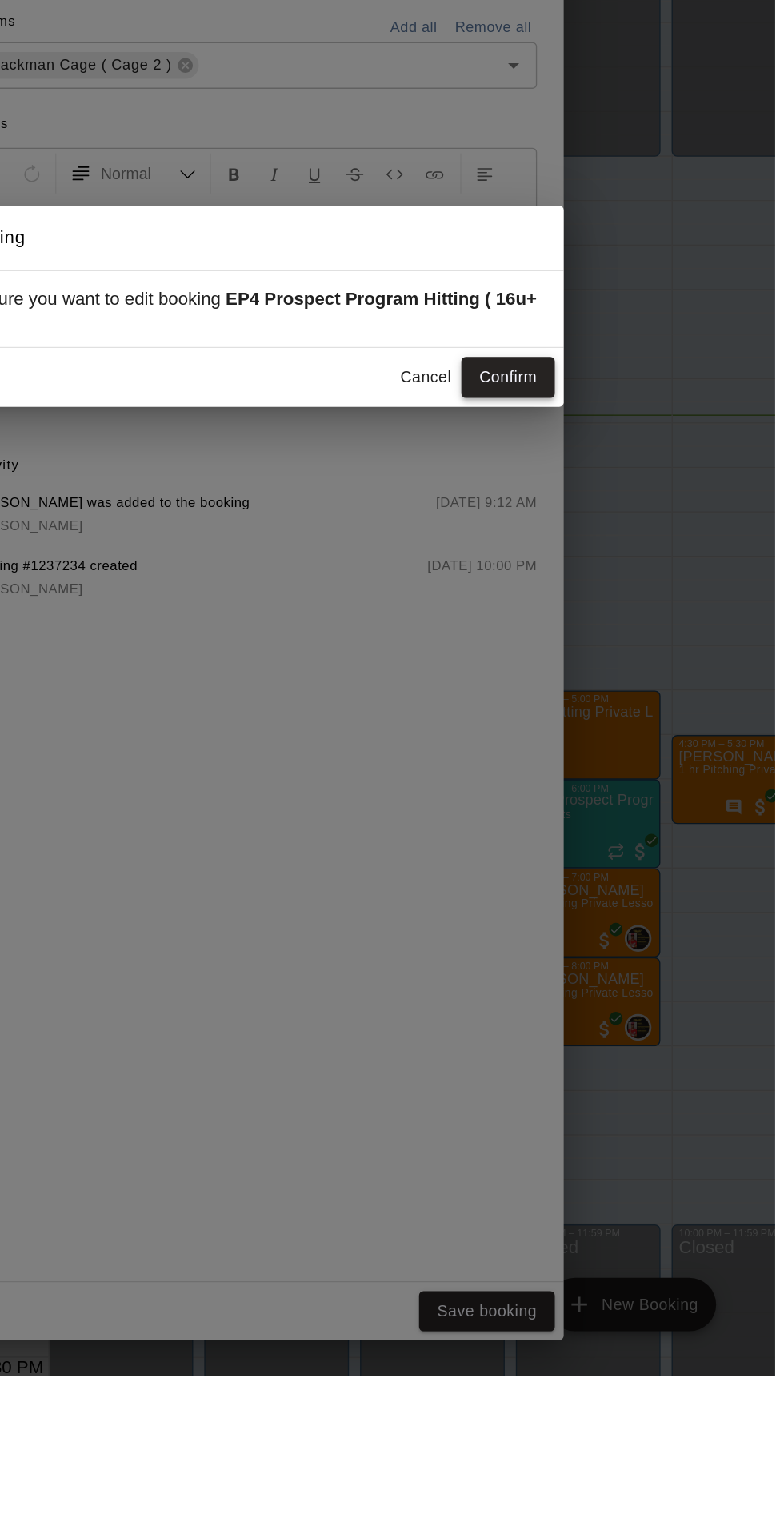
click at [625, 835] on button "Confirm" at bounding box center [591, 819] width 67 height 29
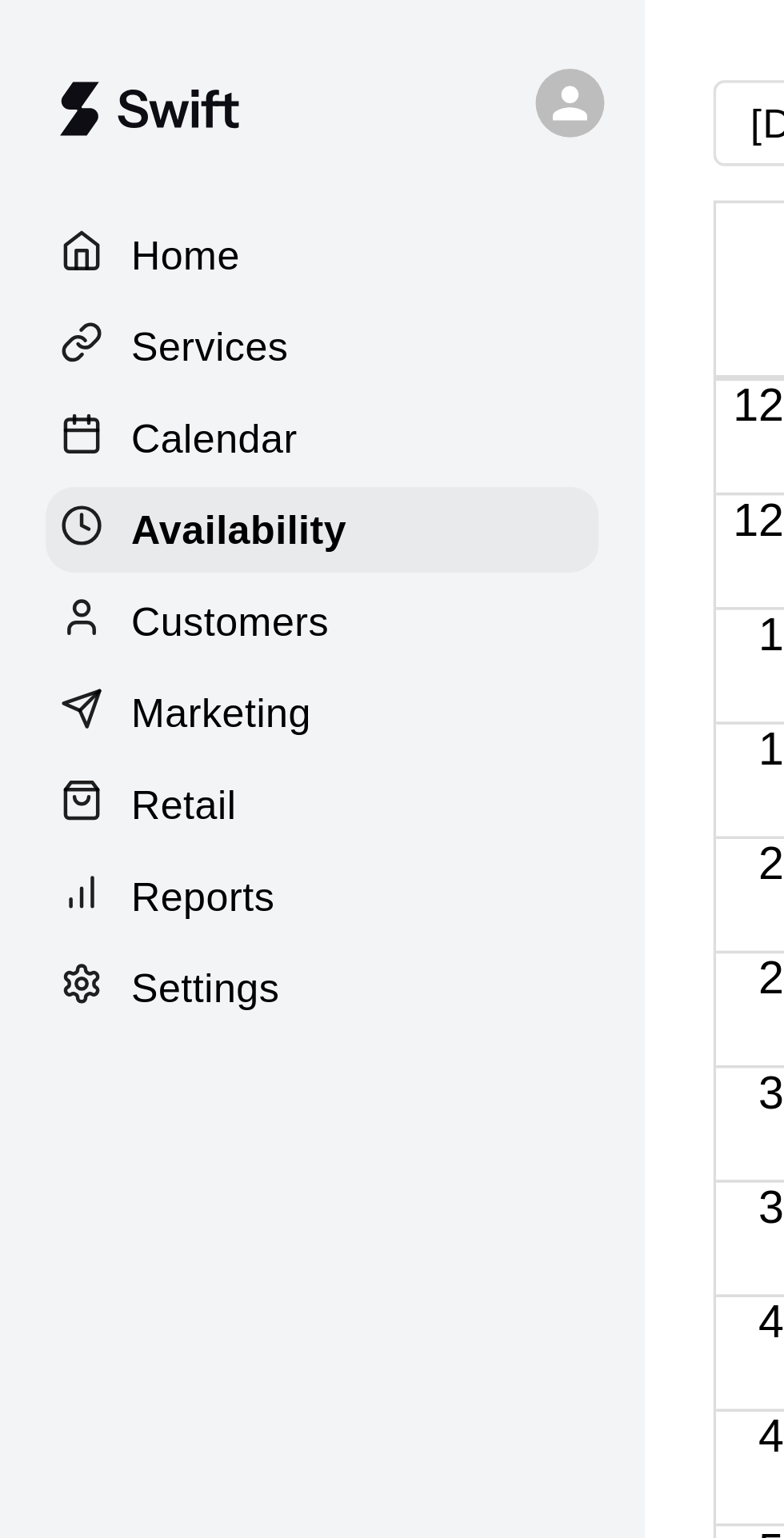
scroll to position [85, 0]
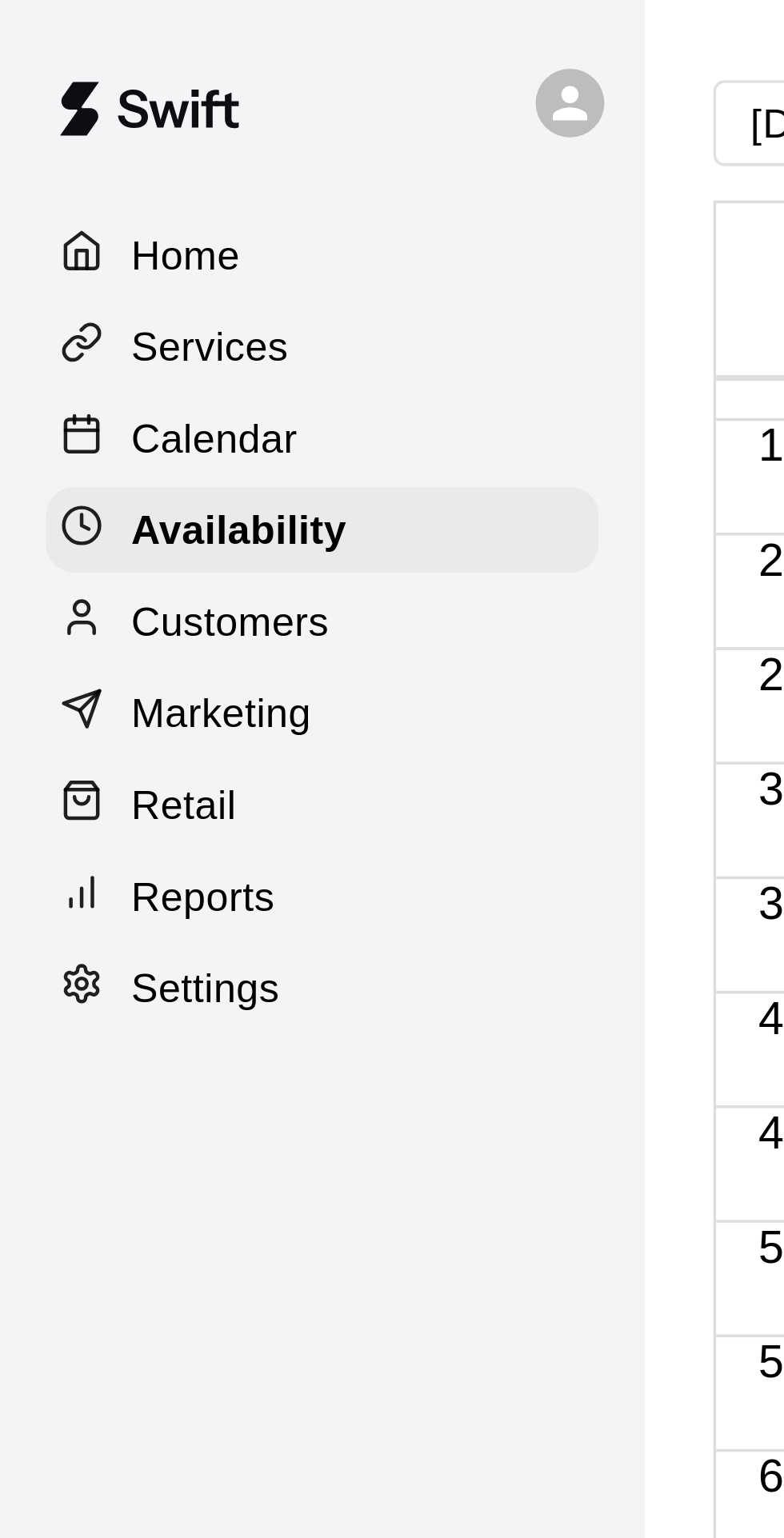
click at [75, 124] on p "Calendar" at bounding box center [60, 122] width 47 height 16
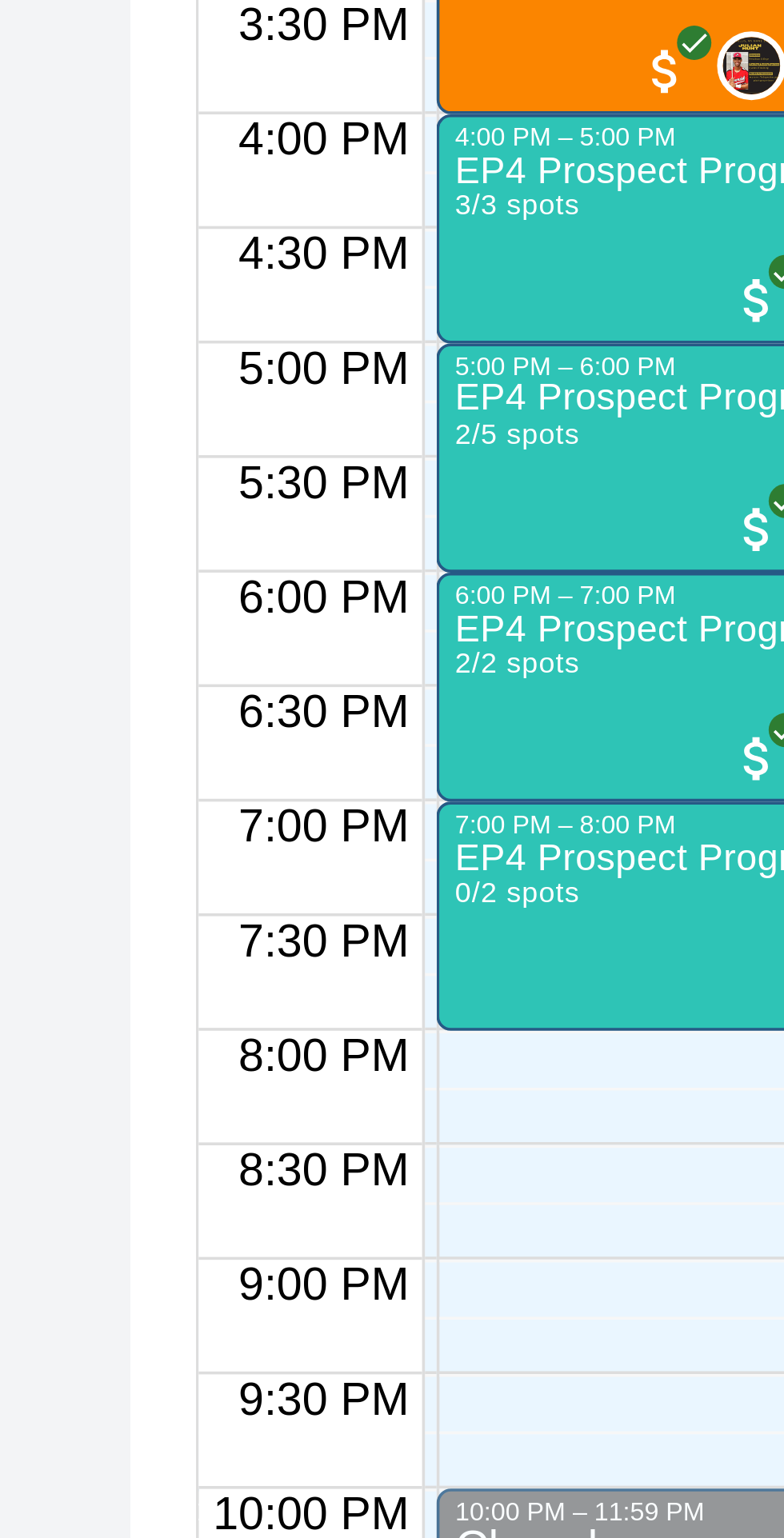
scroll to position [0, 104]
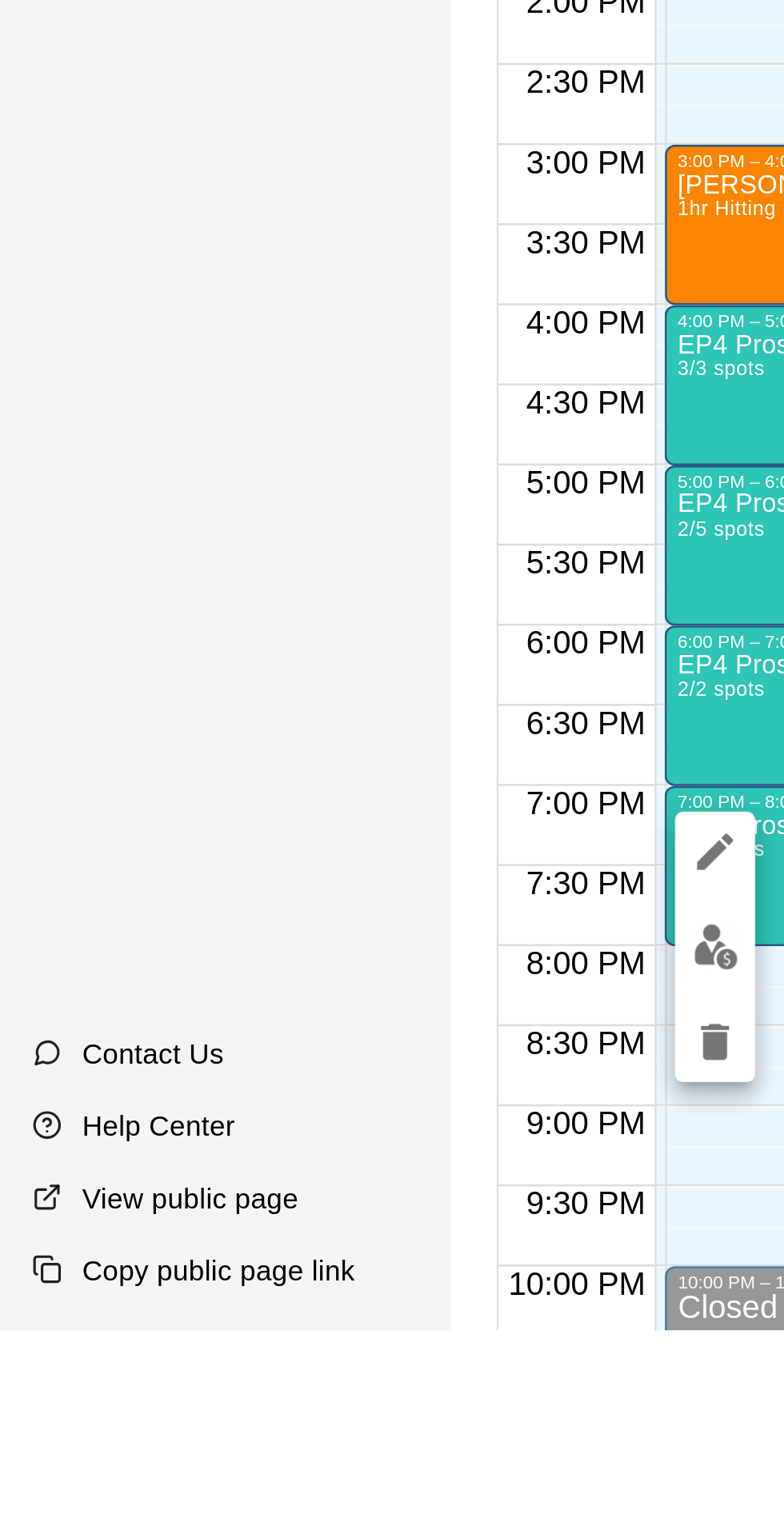
click at [290, 1398] on button "edit" at bounding box center [286, 1385] width 32 height 31
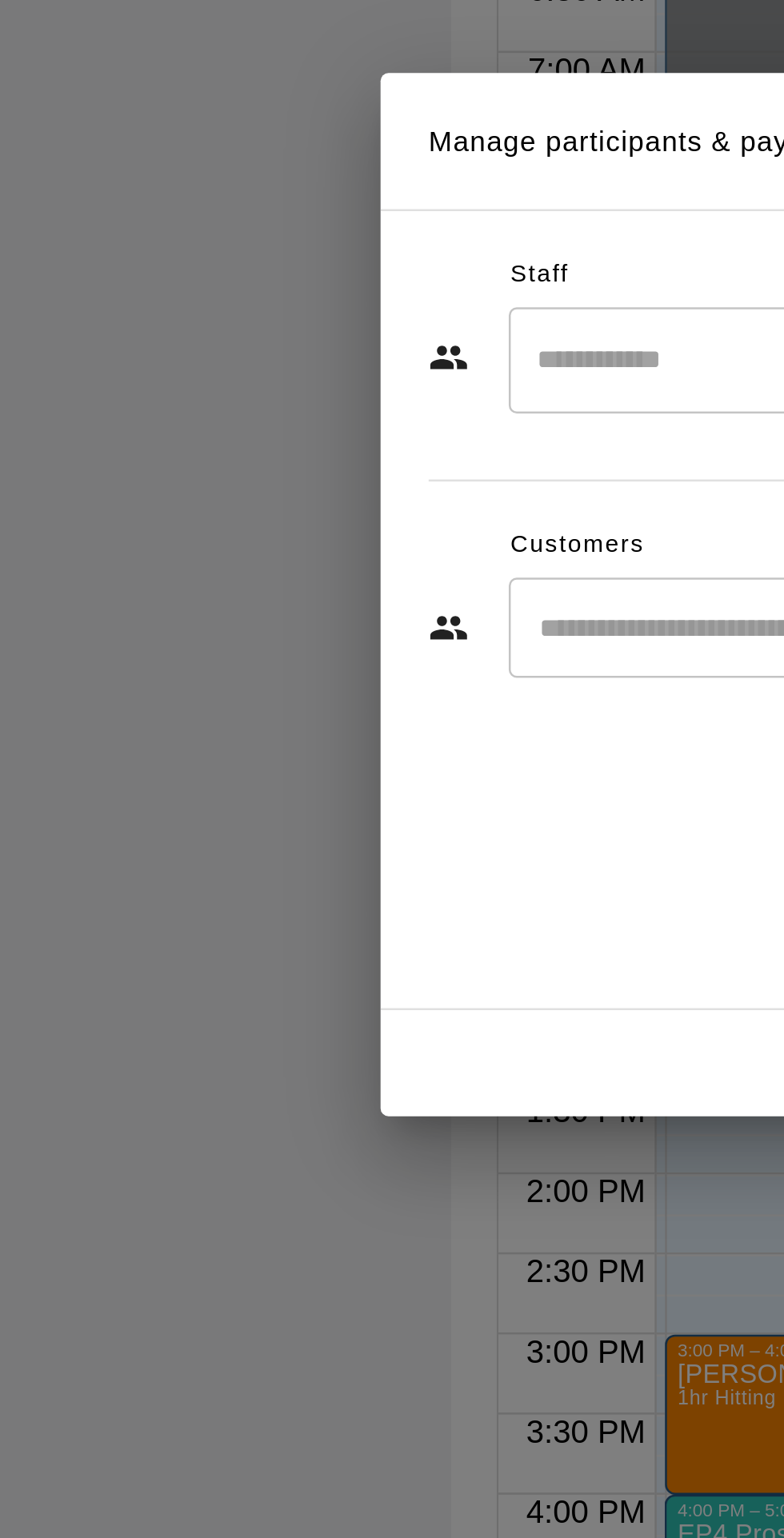
click at [278, 790] on input "Start typing to search customers..." at bounding box center [408, 782] width 395 height 16
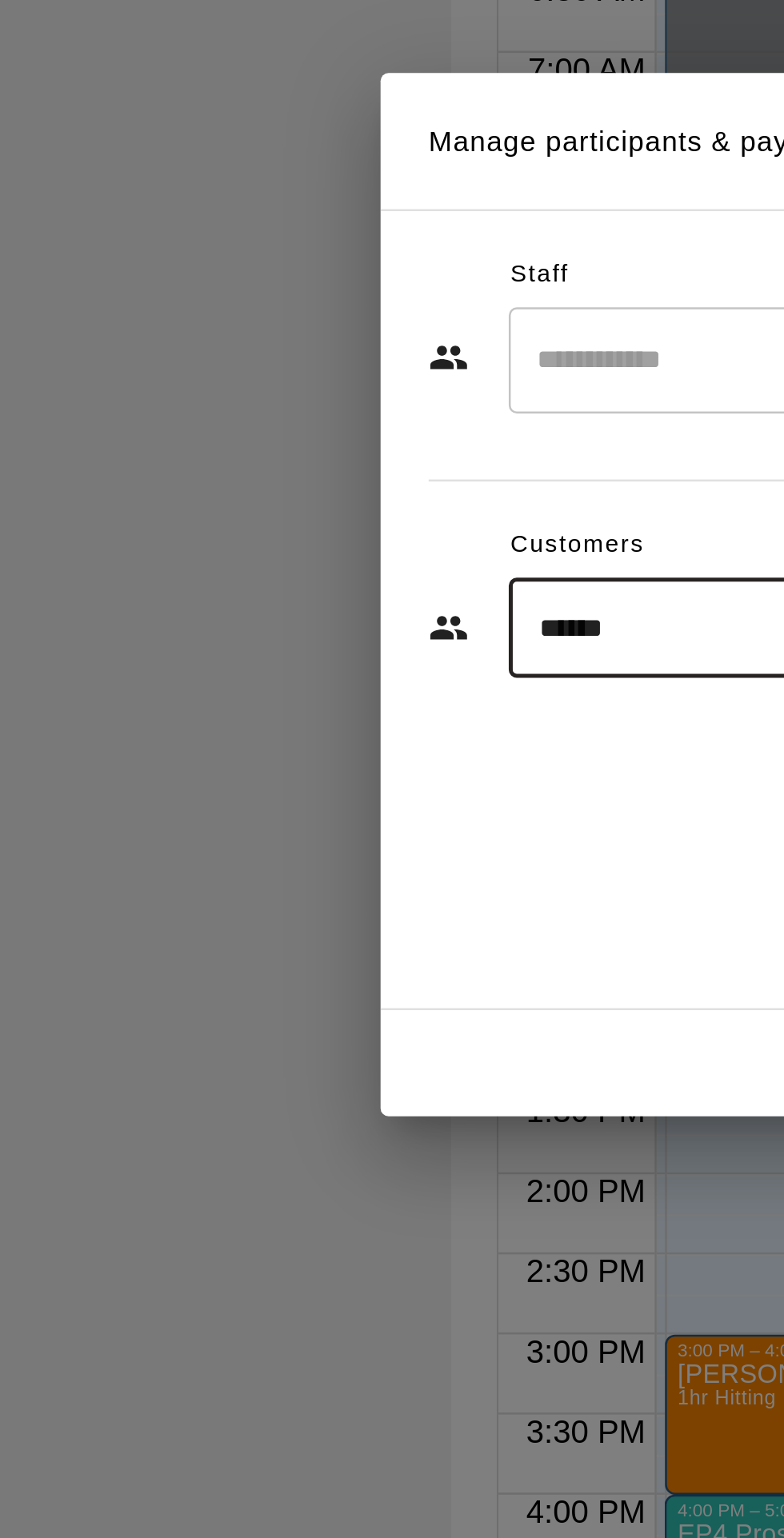
type input "******"
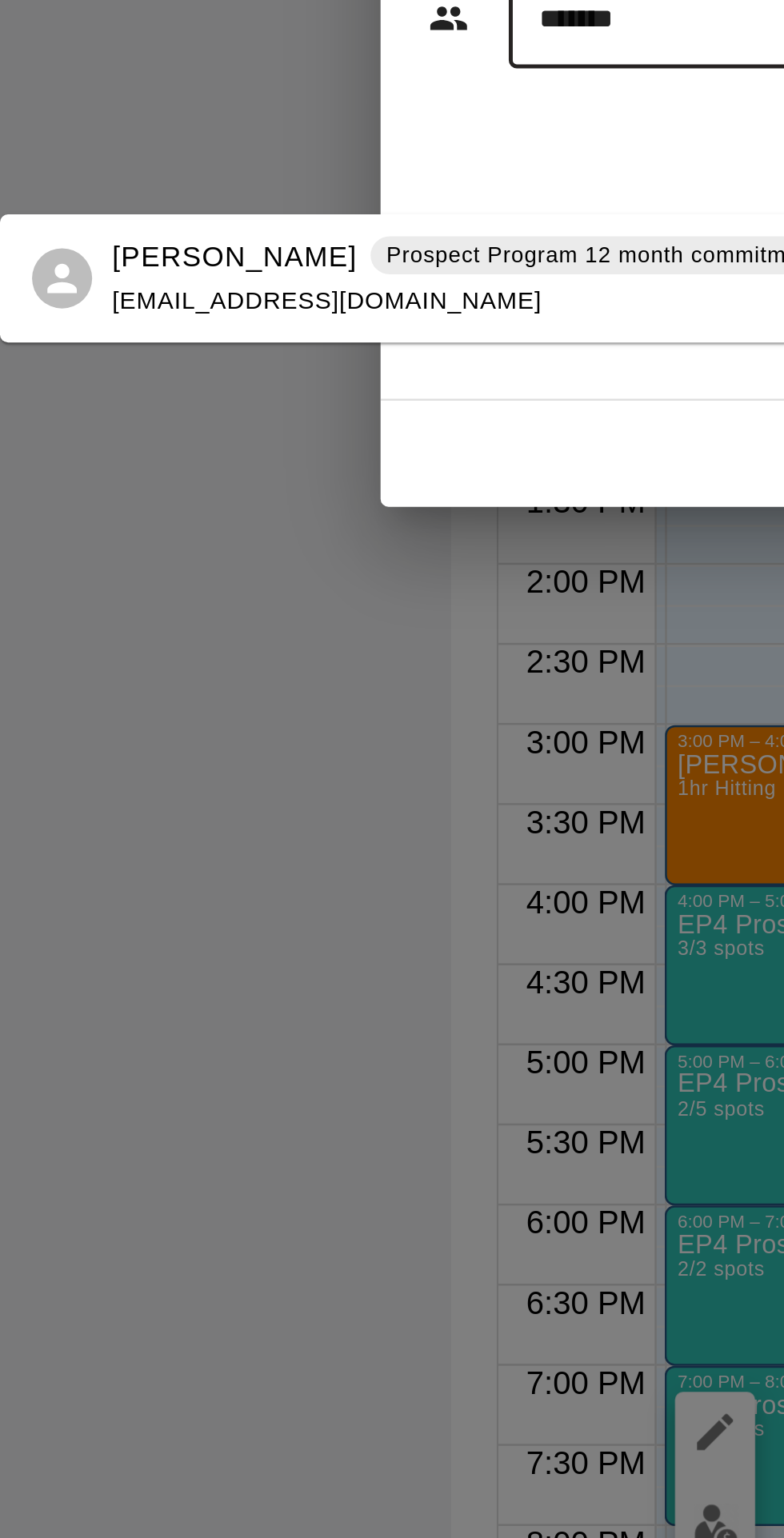
click at [167, 879] on p "Prospect Program 12 month commitment" at bounding box center [240, 876] width 173 height 13
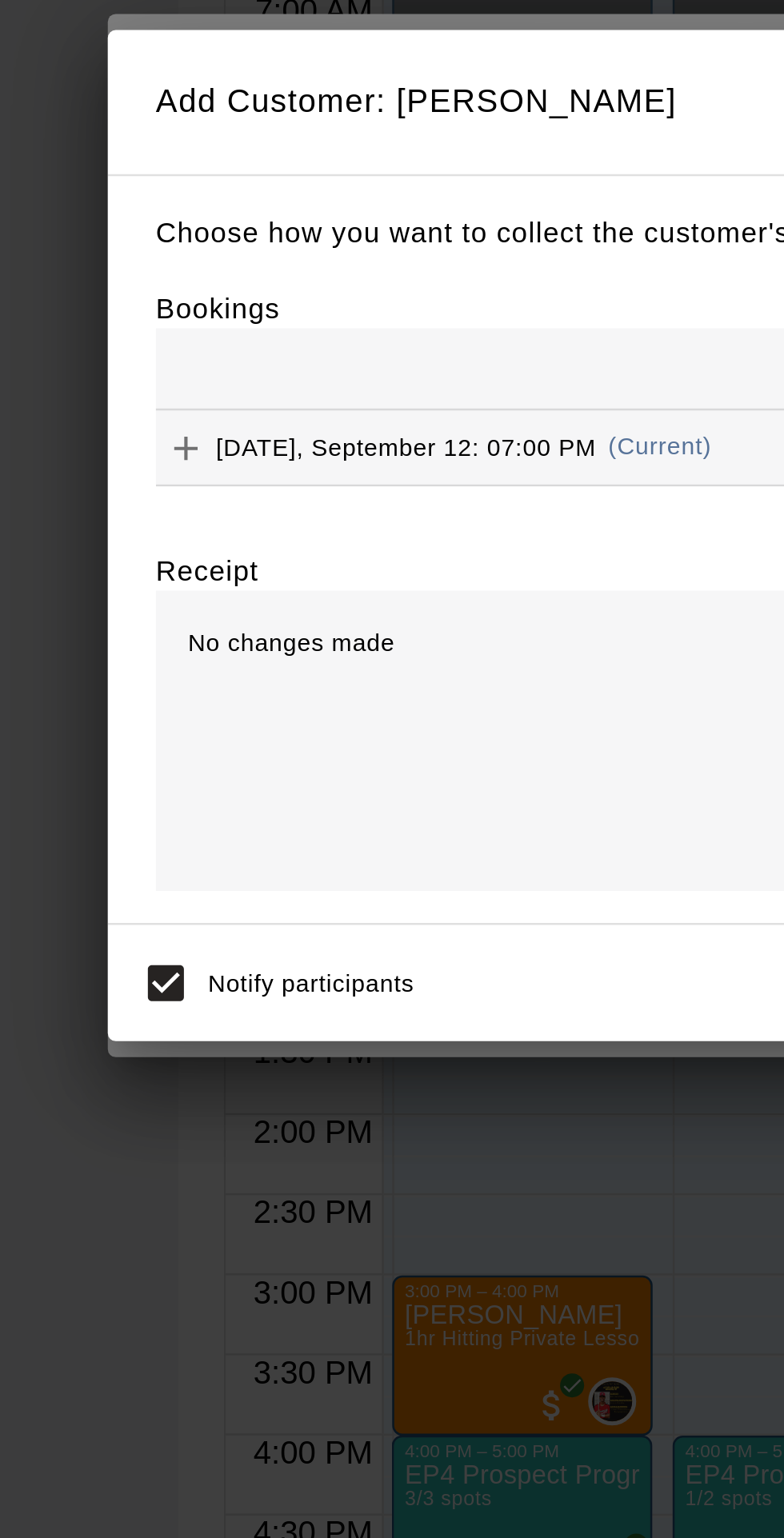
click at [191, 742] on icon "Add" at bounding box center [182, 734] width 16 height 16
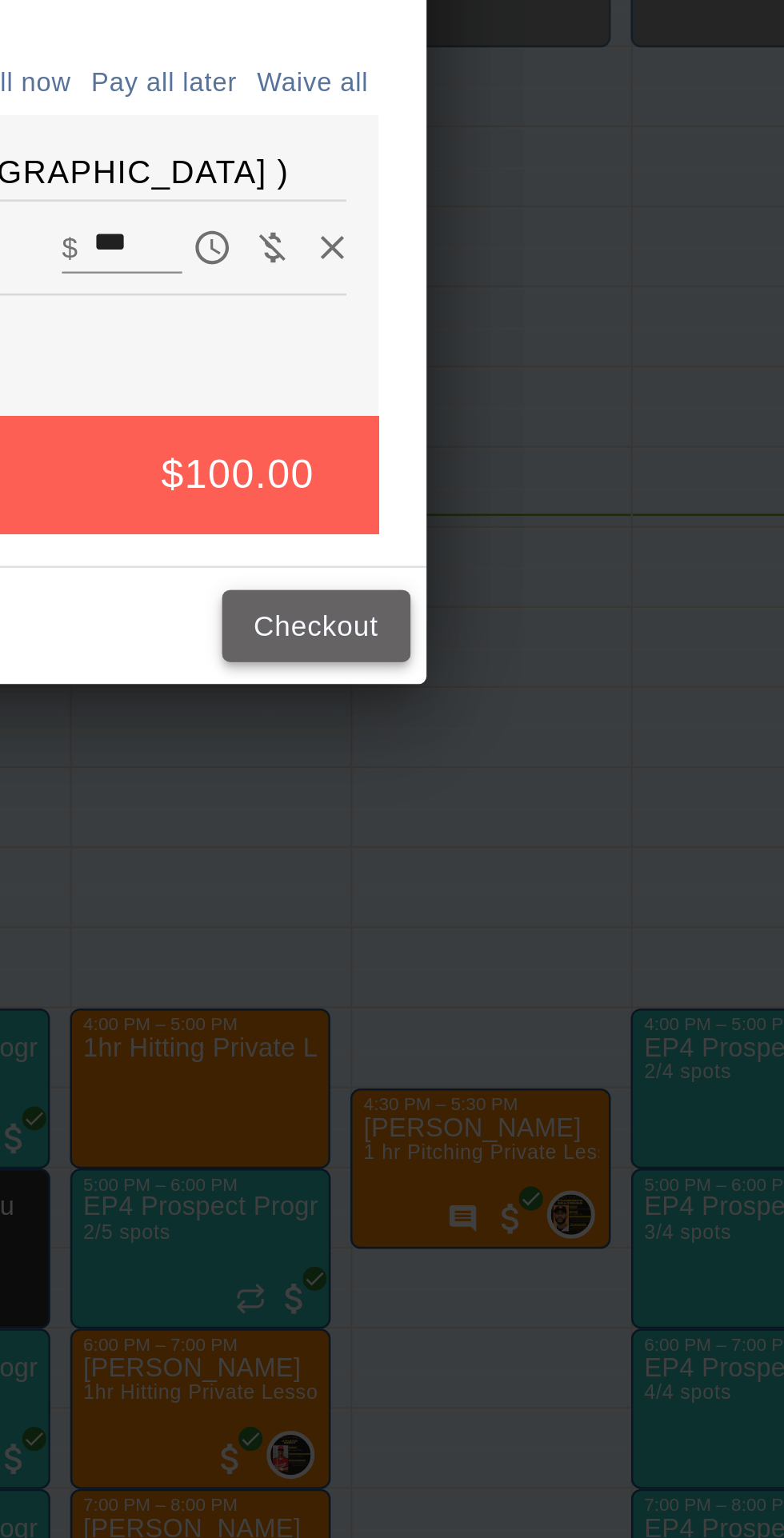
click at [625, 991] on button "Checkout" at bounding box center [587, 975] width 75 height 29
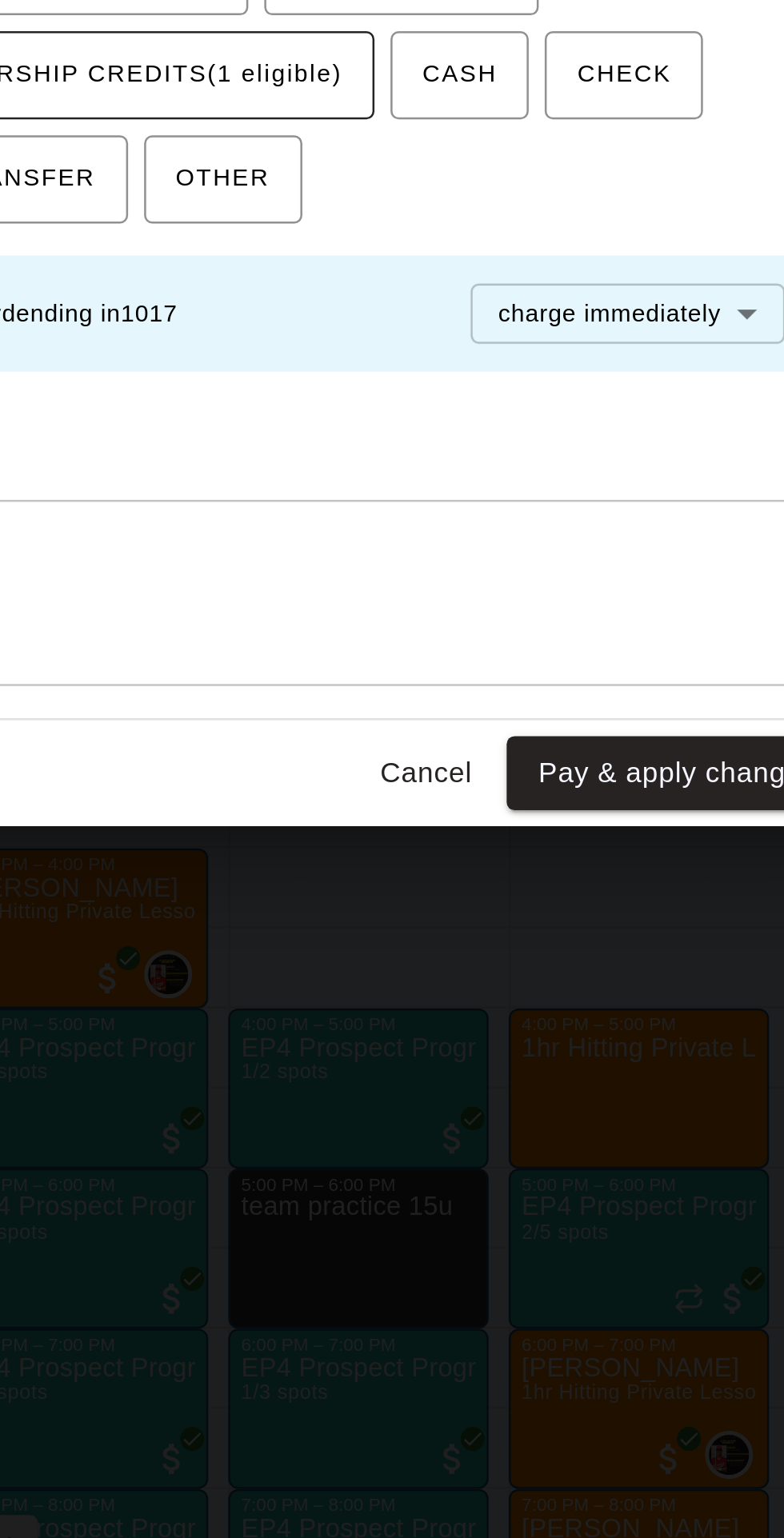
click at [412, 769] on span "PACKAGE / MEMBERSHIP CREDITS (1 eligible)" at bounding box center [304, 756] width 239 height 26
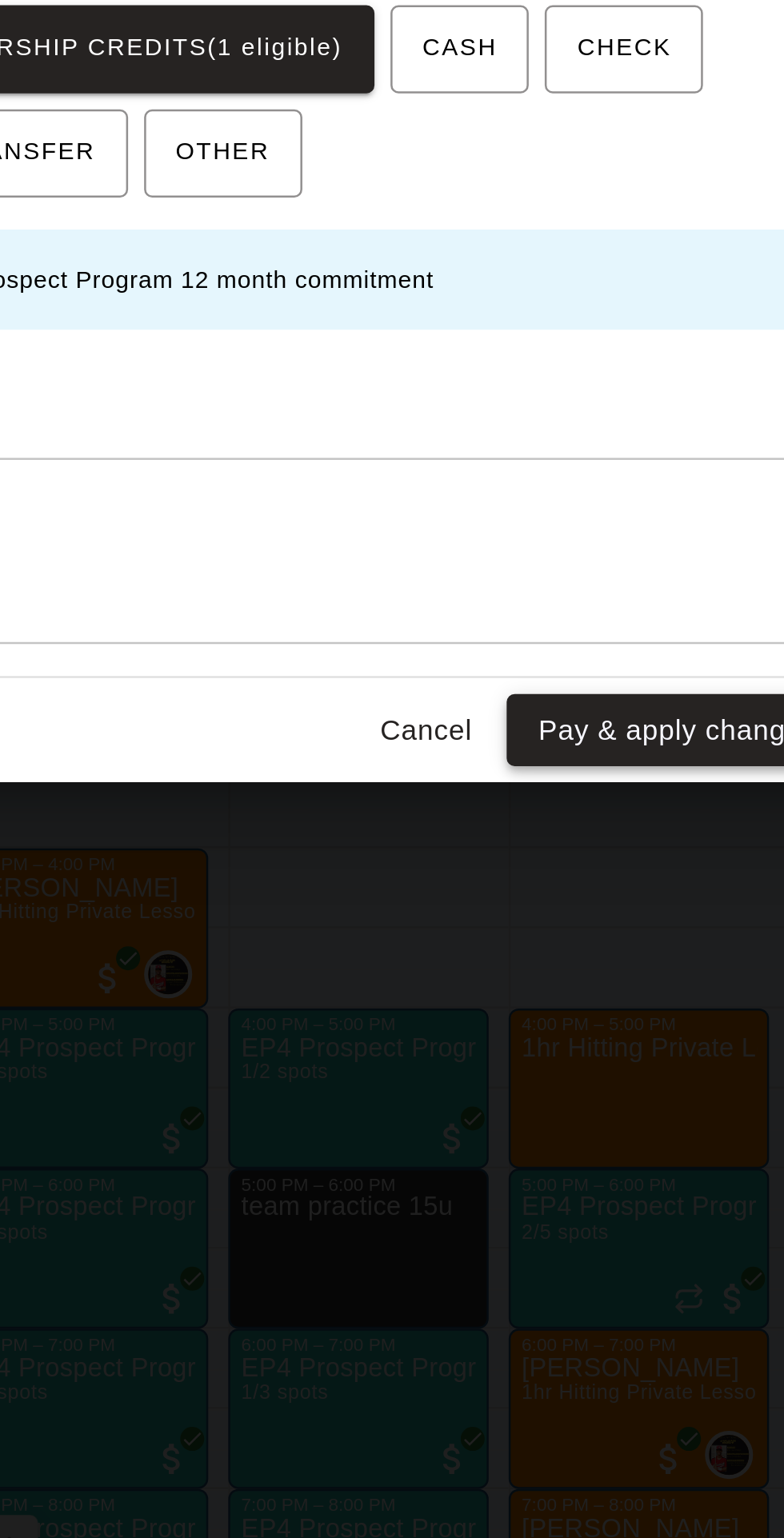
click at [571, 1032] on button "Pay & apply changes" at bounding box center [557, 1017] width 137 height 29
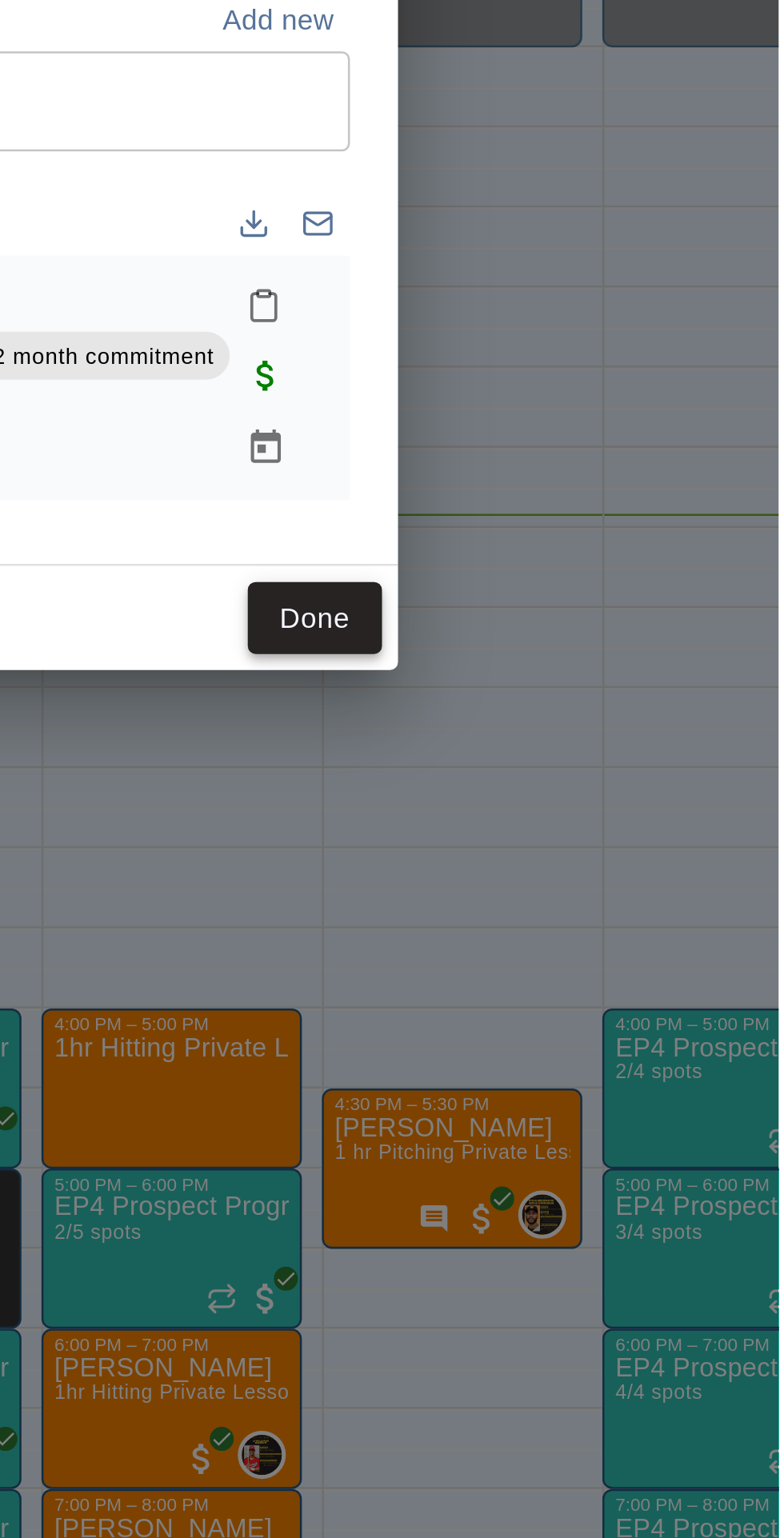
click at [625, 988] on button "Done" at bounding box center [599, 972] width 53 height 29
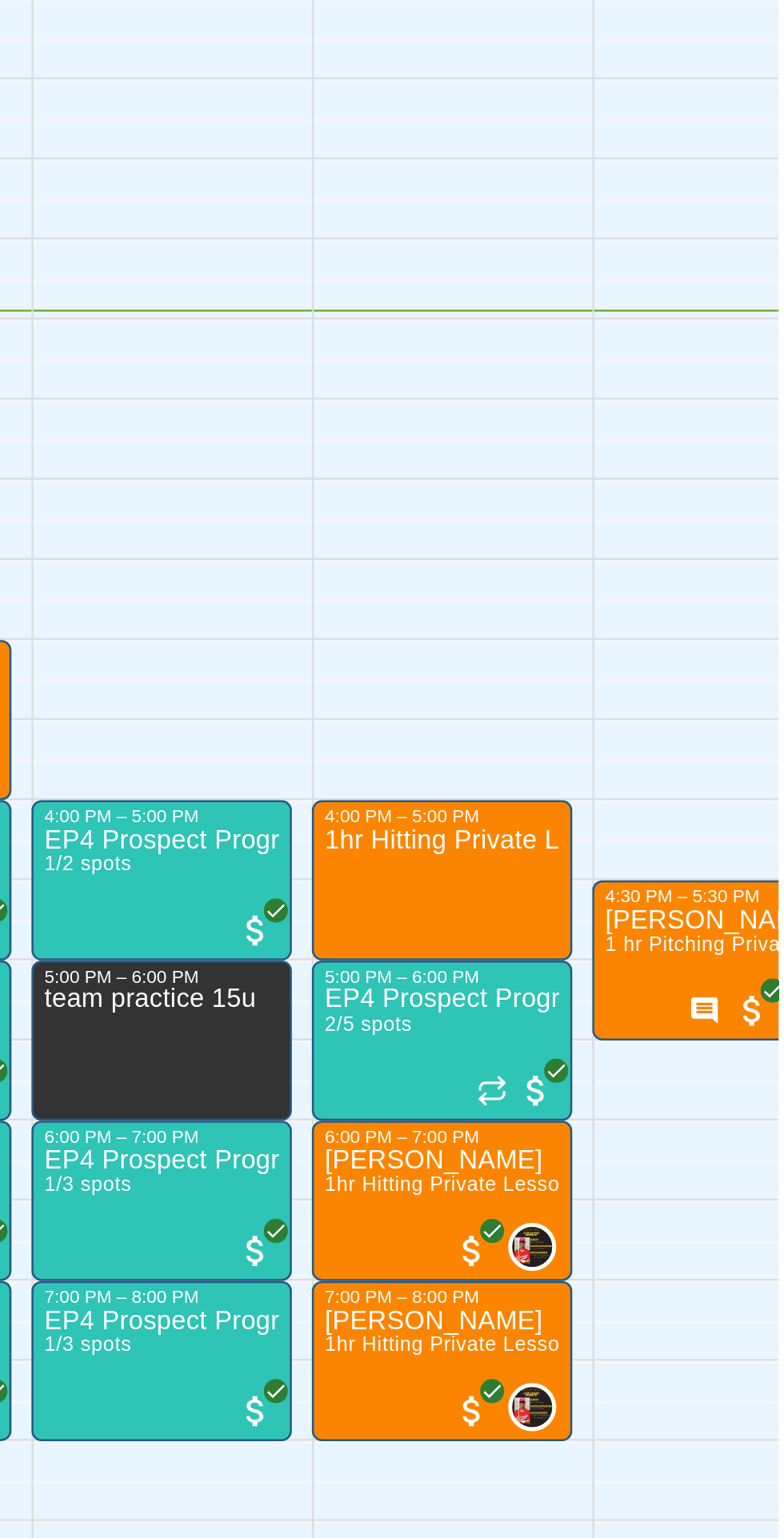
scroll to position [0, 0]
